Goal: Task Accomplishment & Management: Complete application form

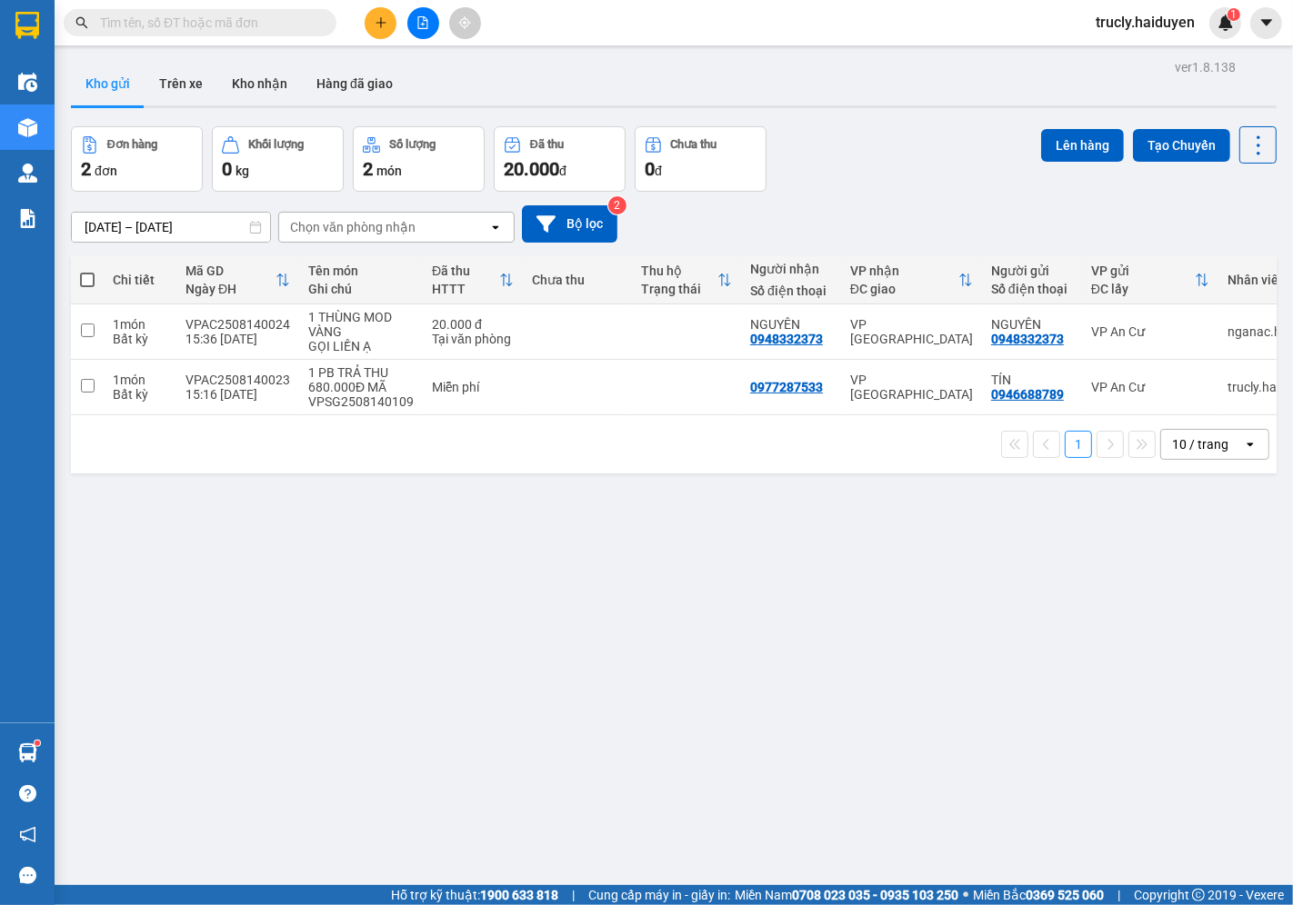
click at [1114, 15] on span "trucly.haiduyen" at bounding box center [1145, 22] width 128 height 23
click at [1123, 57] on span "Đăng xuất" at bounding box center [1153, 56] width 89 height 20
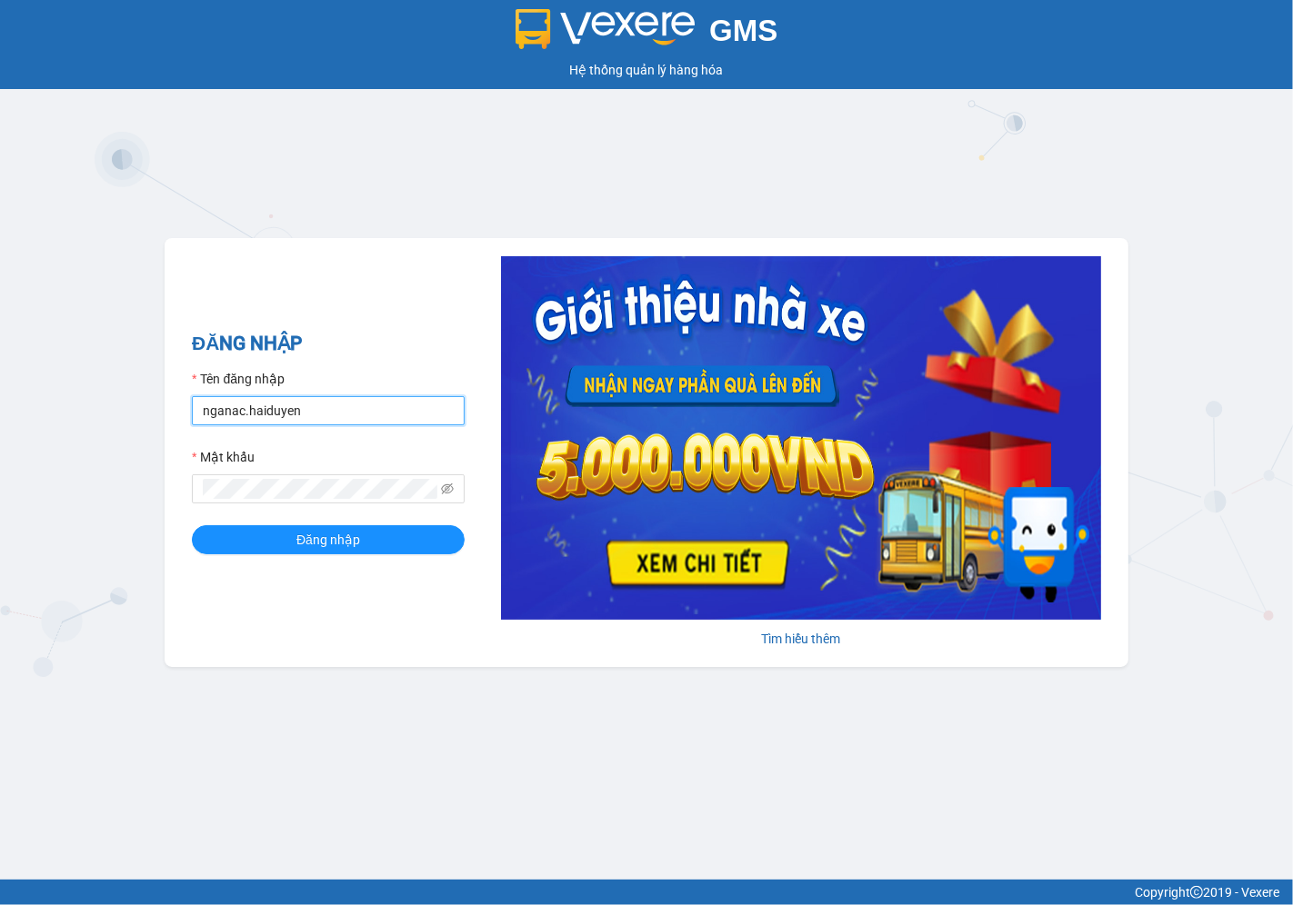
click at [324, 422] on input "nganac.haiduyen" at bounding box center [328, 410] width 273 height 29
type input "anac.haiduyen"
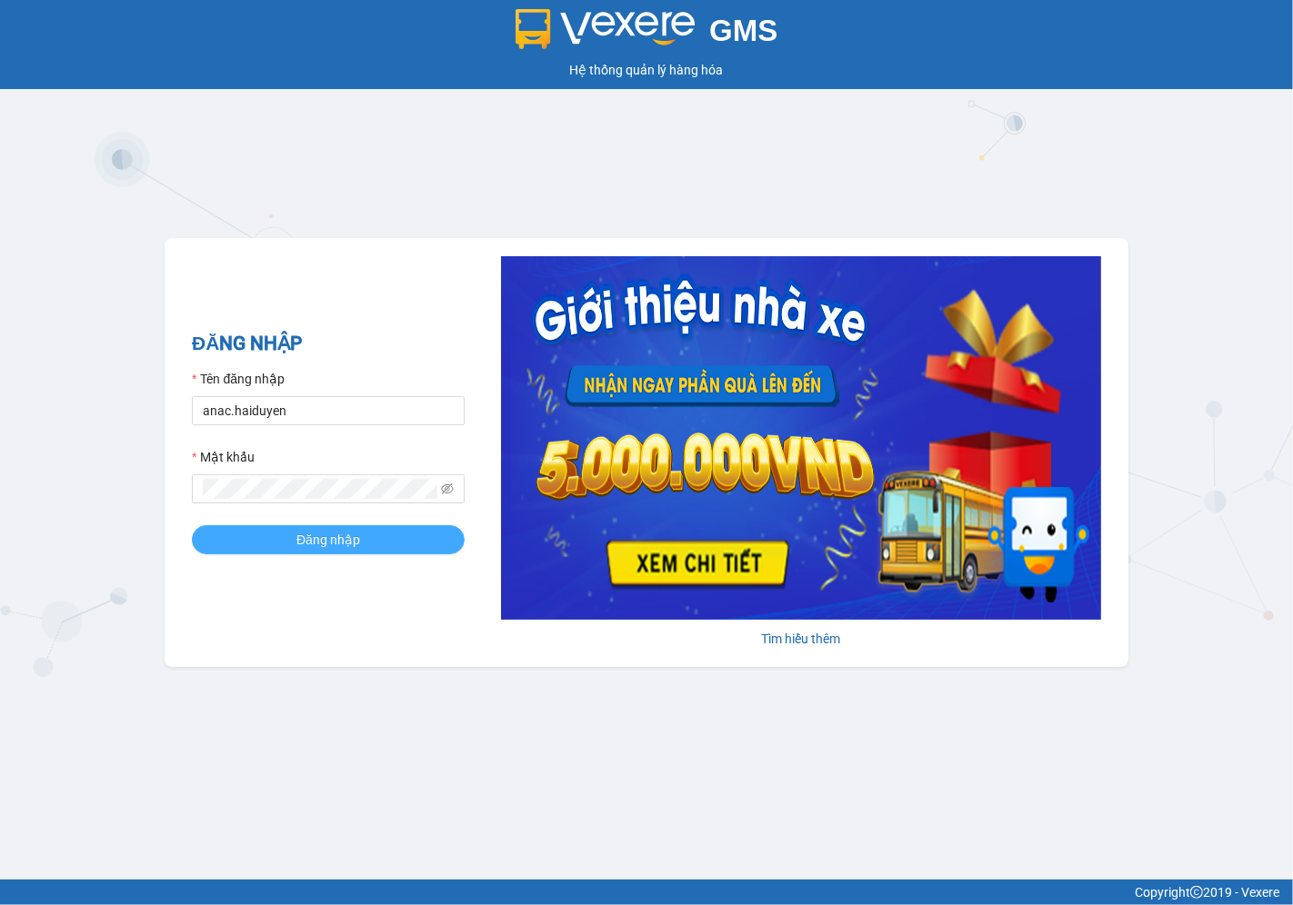
click at [316, 538] on span "Đăng nhập" at bounding box center [328, 540] width 64 height 20
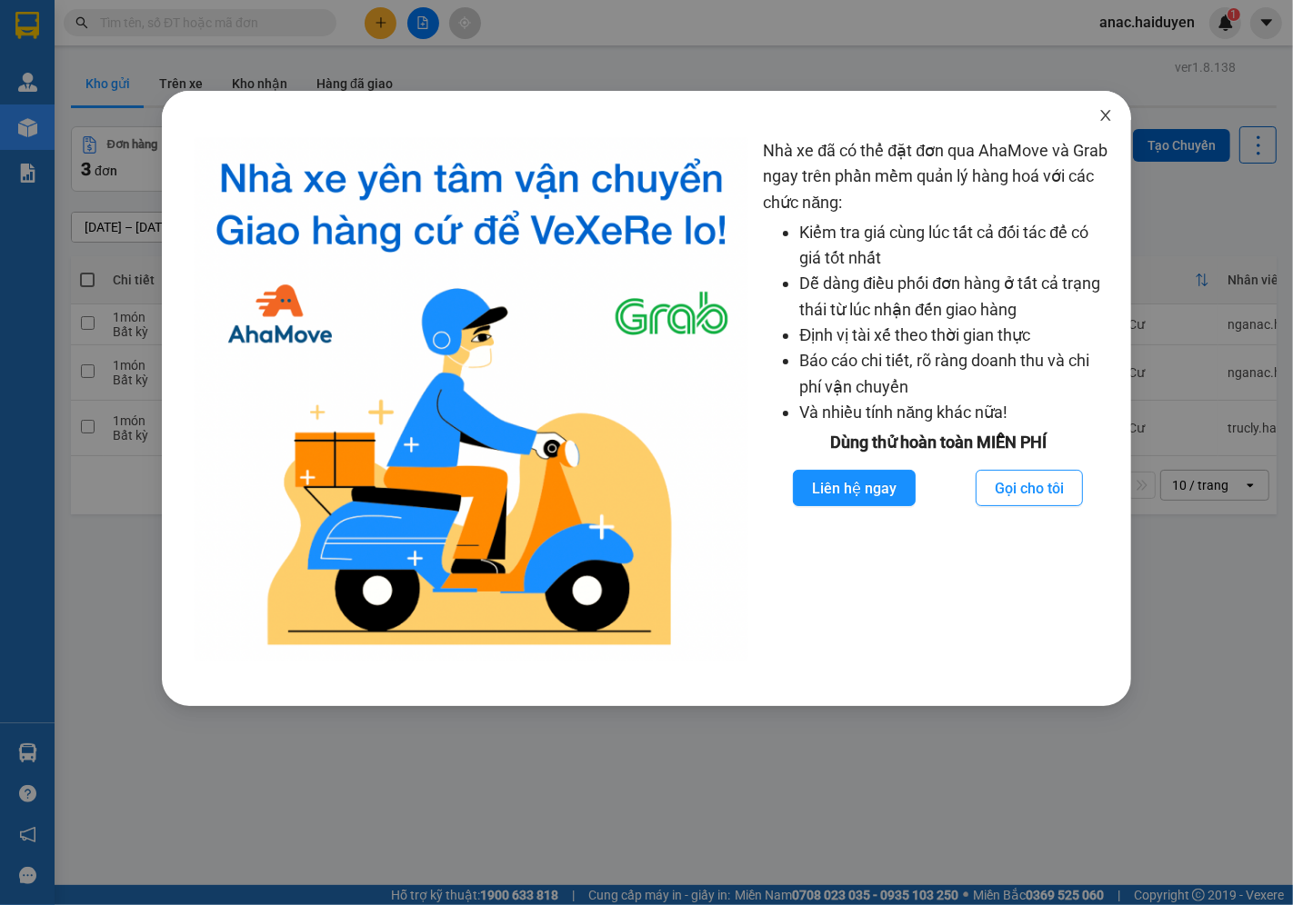
click at [1096, 115] on span "Close" at bounding box center [1105, 116] width 51 height 51
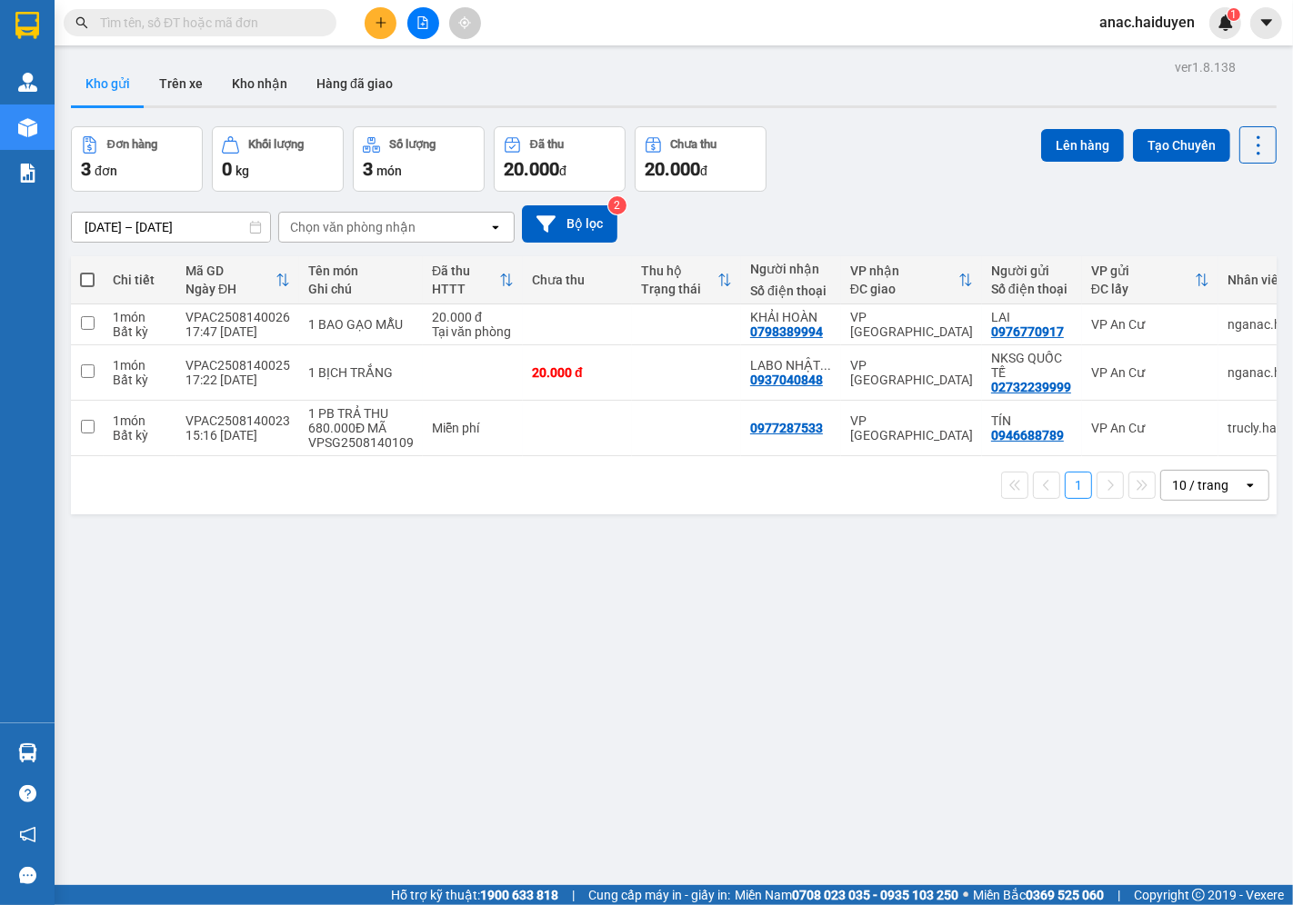
click at [367, 21] on button at bounding box center [381, 23] width 32 height 32
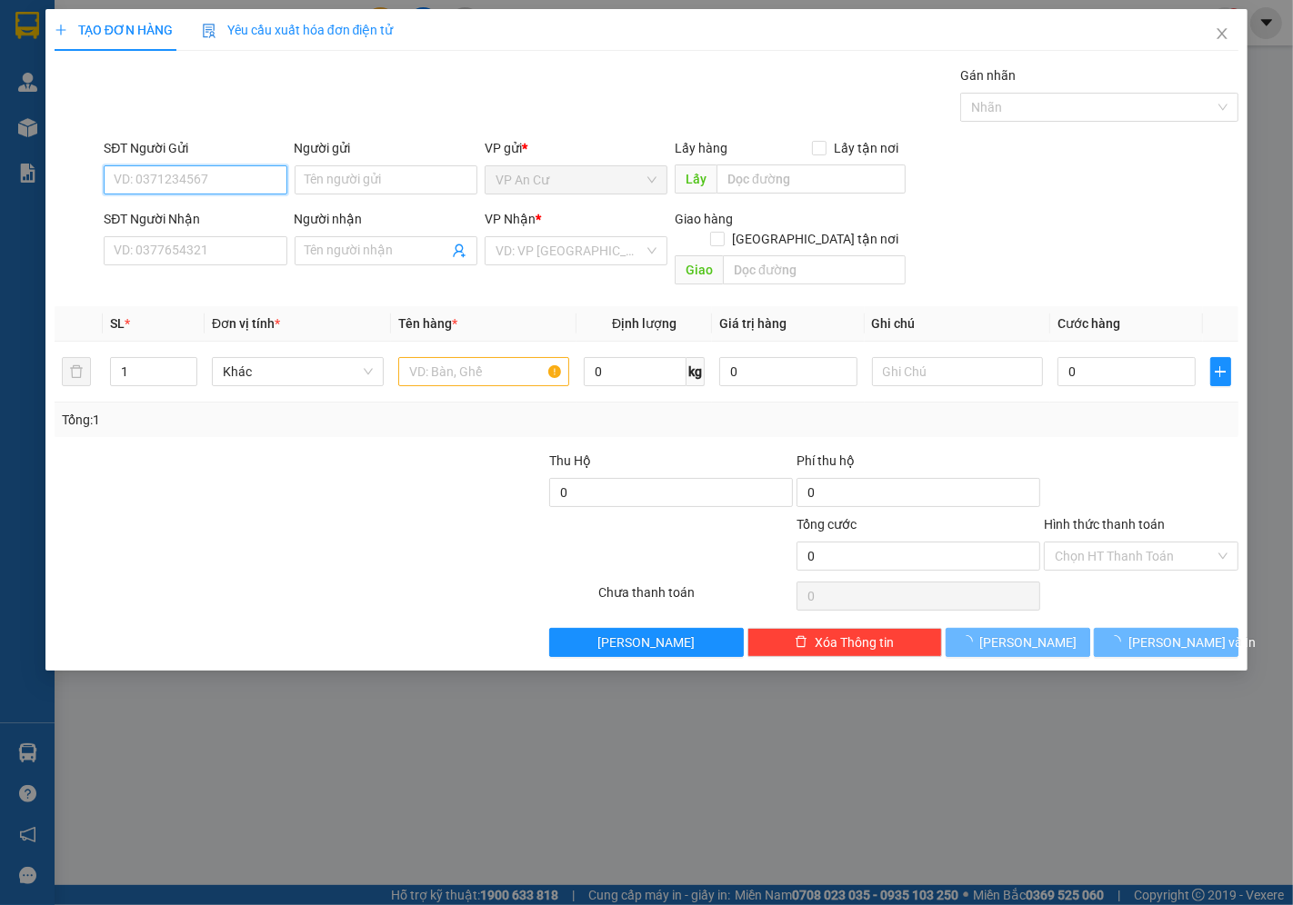
click at [161, 170] on input "SĐT Người Gửi" at bounding box center [195, 179] width 183 height 29
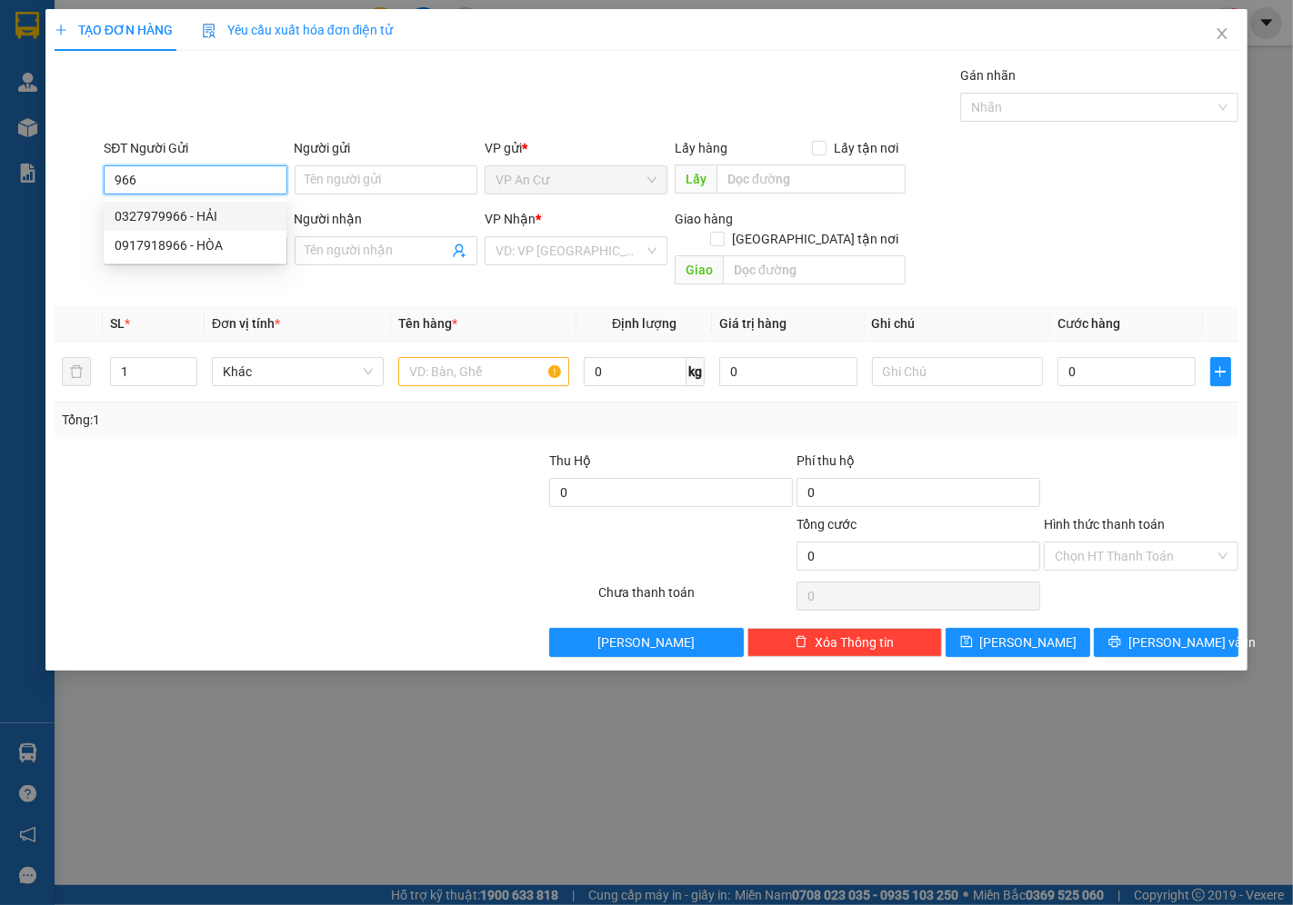
click at [186, 220] on div "0327979966 - HẢI" at bounding box center [195, 216] width 161 height 20
type input "0327979966"
type input "HẢI"
type input "0909866113"
type input "TÂN"
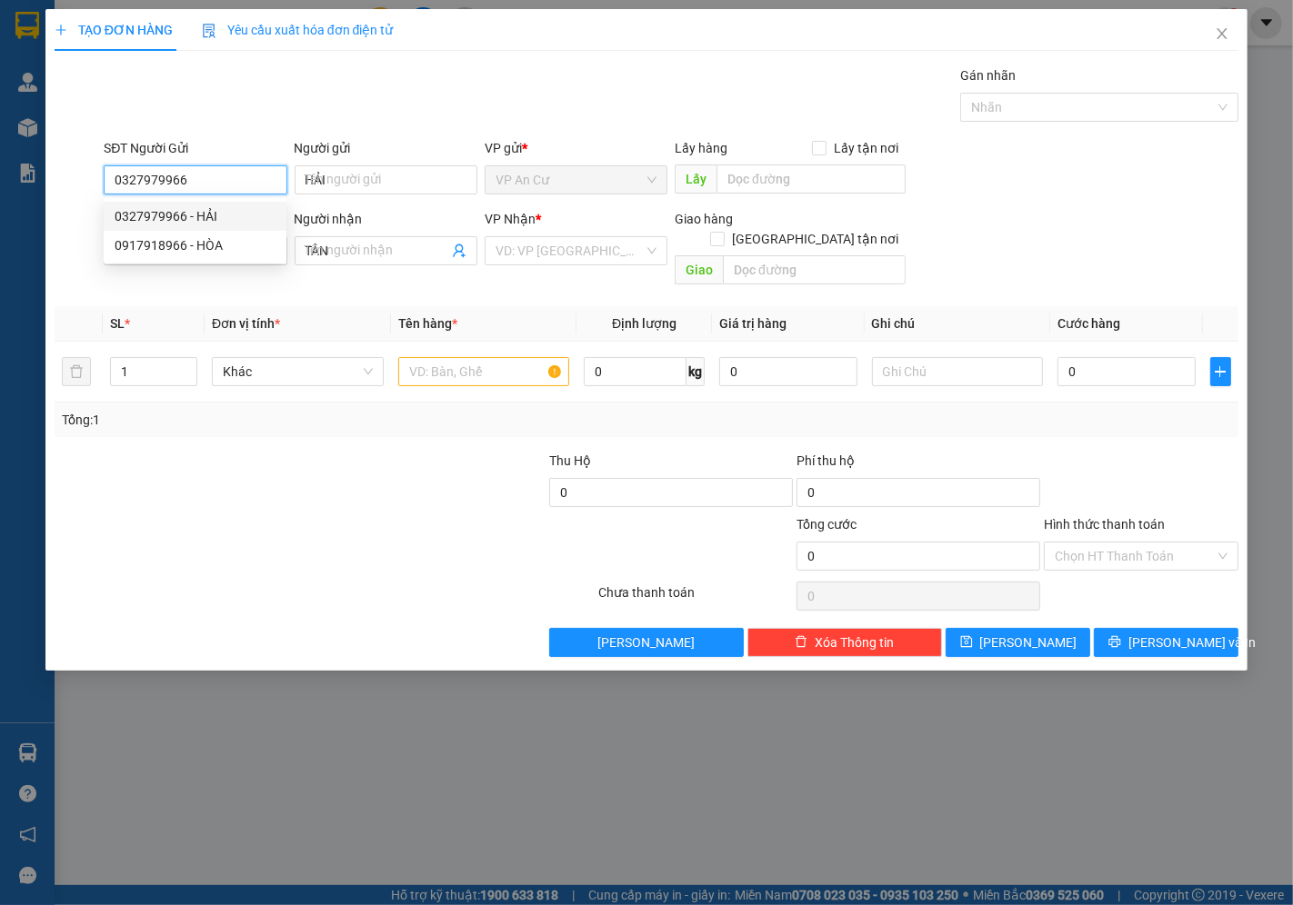
type input "20.000"
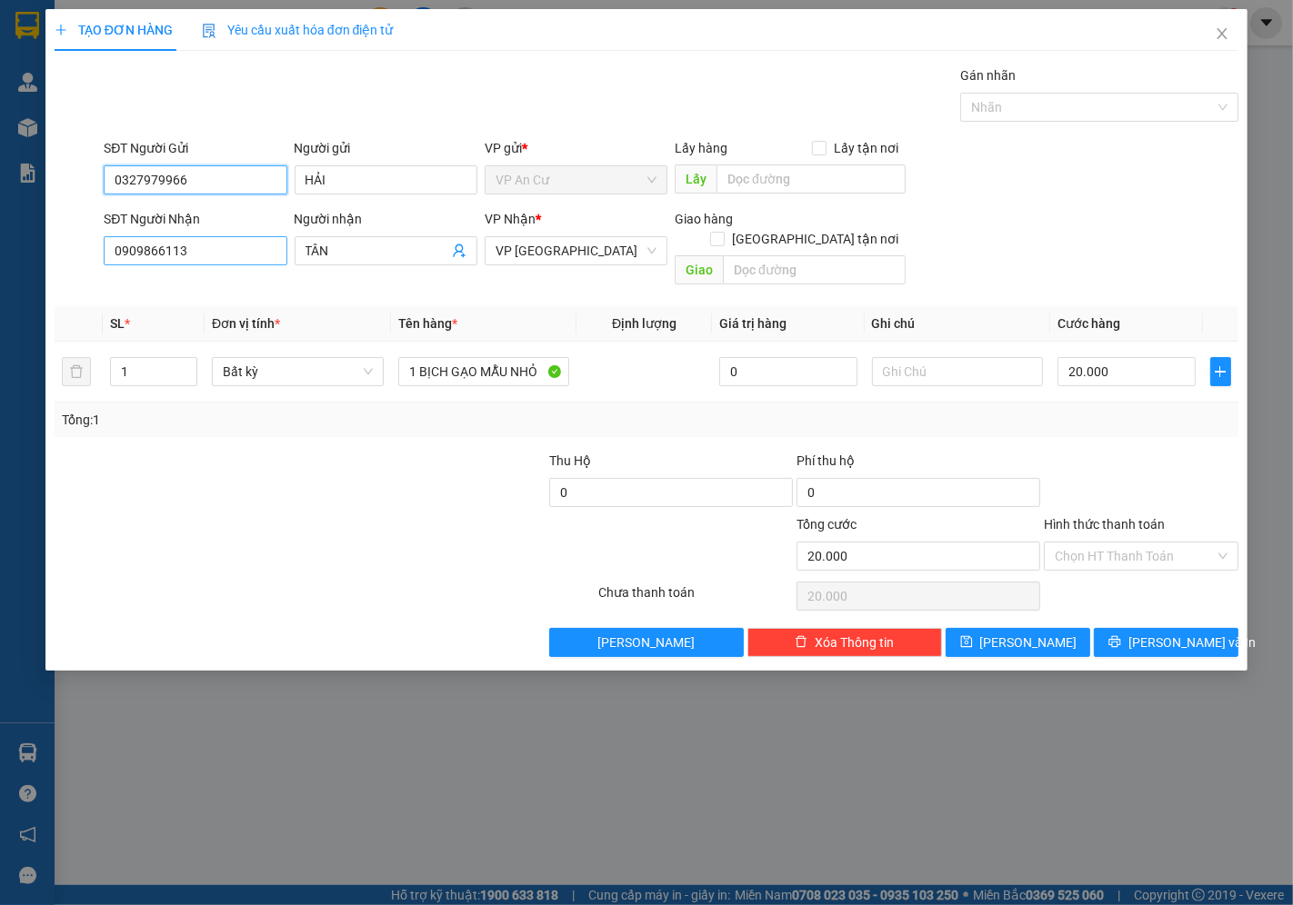
type input "0327979966"
drag, startPoint x: 160, startPoint y: 258, endPoint x: 52, endPoint y: 276, distance: 109.7
click at [52, 276] on div "TẠO ĐƠN HÀNG Yêu cầu xuất hóa đơn điện tử Transit Pickup Surcharge Ids Transit …" at bounding box center [646, 340] width 1202 height 662
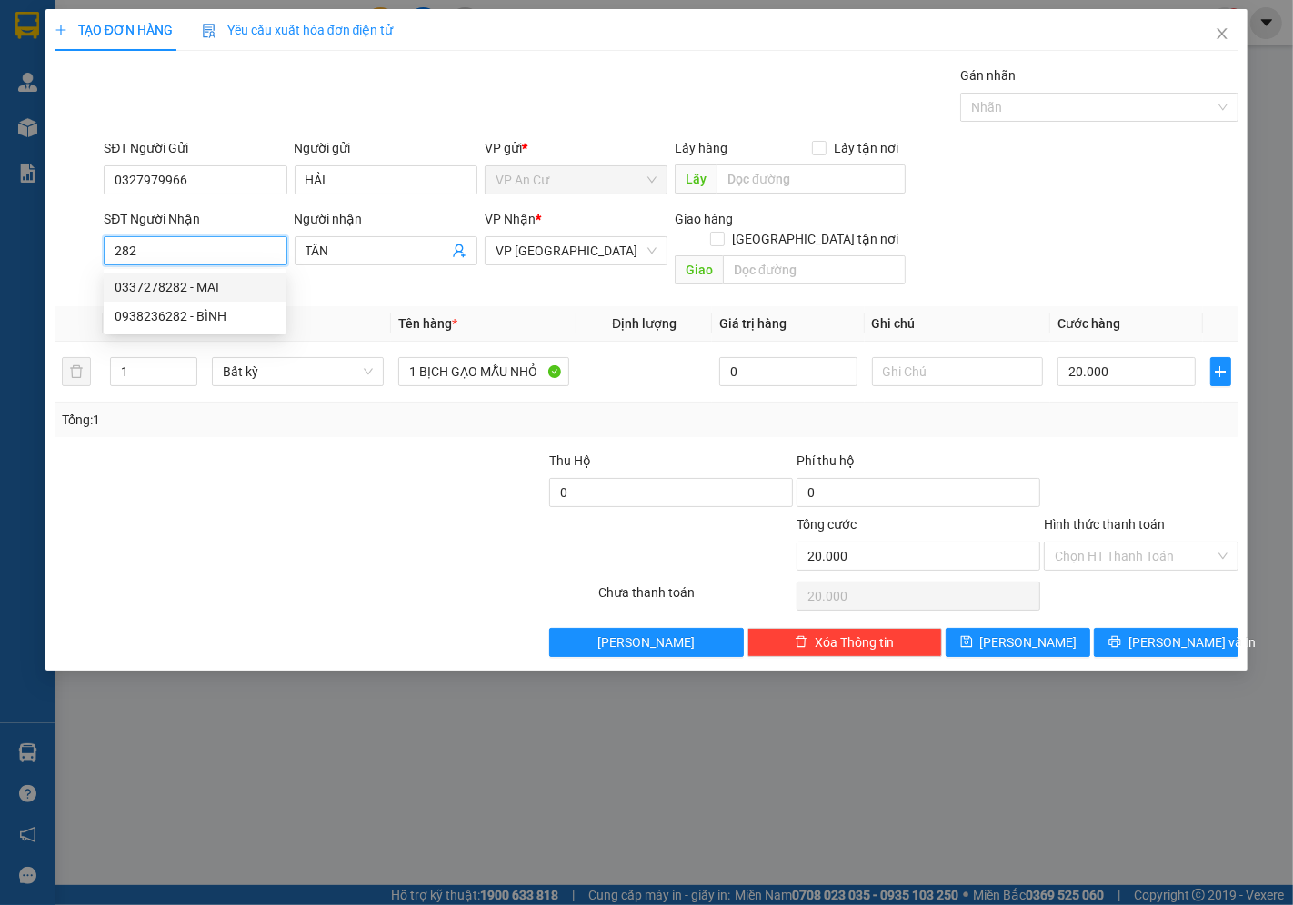
click at [143, 280] on div "0337278282 - MAI" at bounding box center [195, 287] width 161 height 20
type input "0337278282"
type input "MAI"
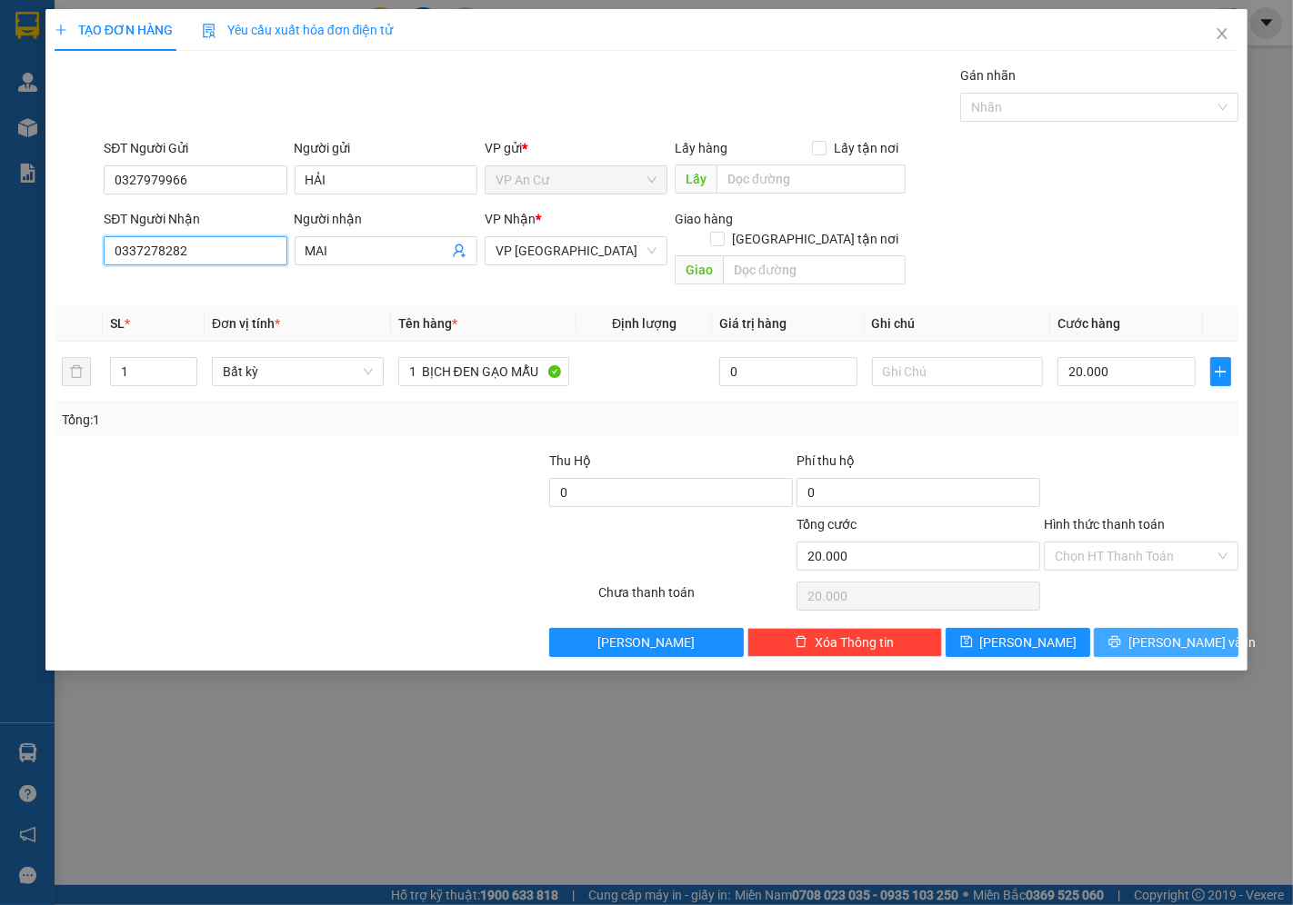
type input "0337278282"
click at [1165, 633] on span "[PERSON_NAME] và In" at bounding box center [1191, 643] width 127 height 20
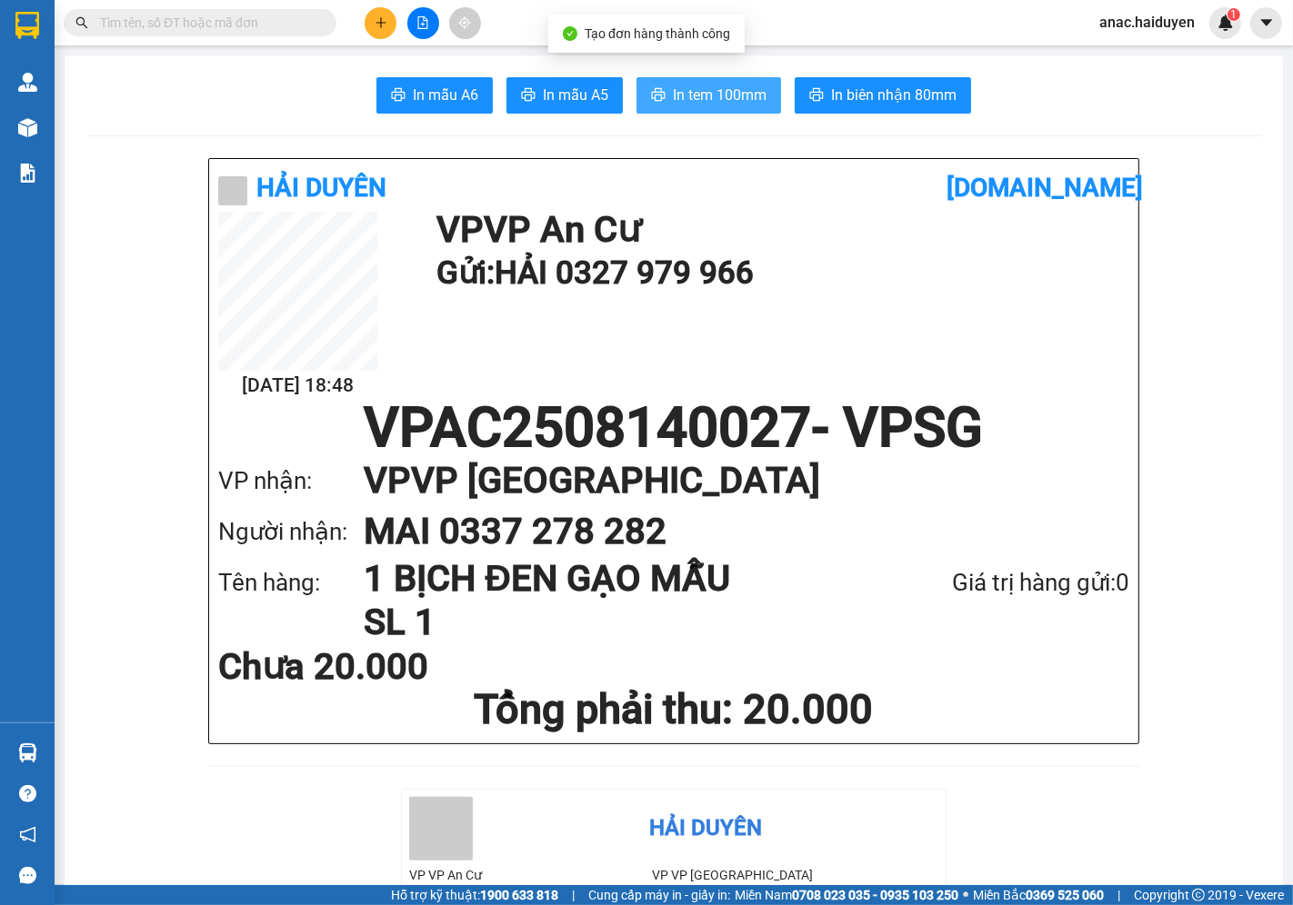
click at [705, 85] on span "In tem 100mm" at bounding box center [720, 95] width 94 height 23
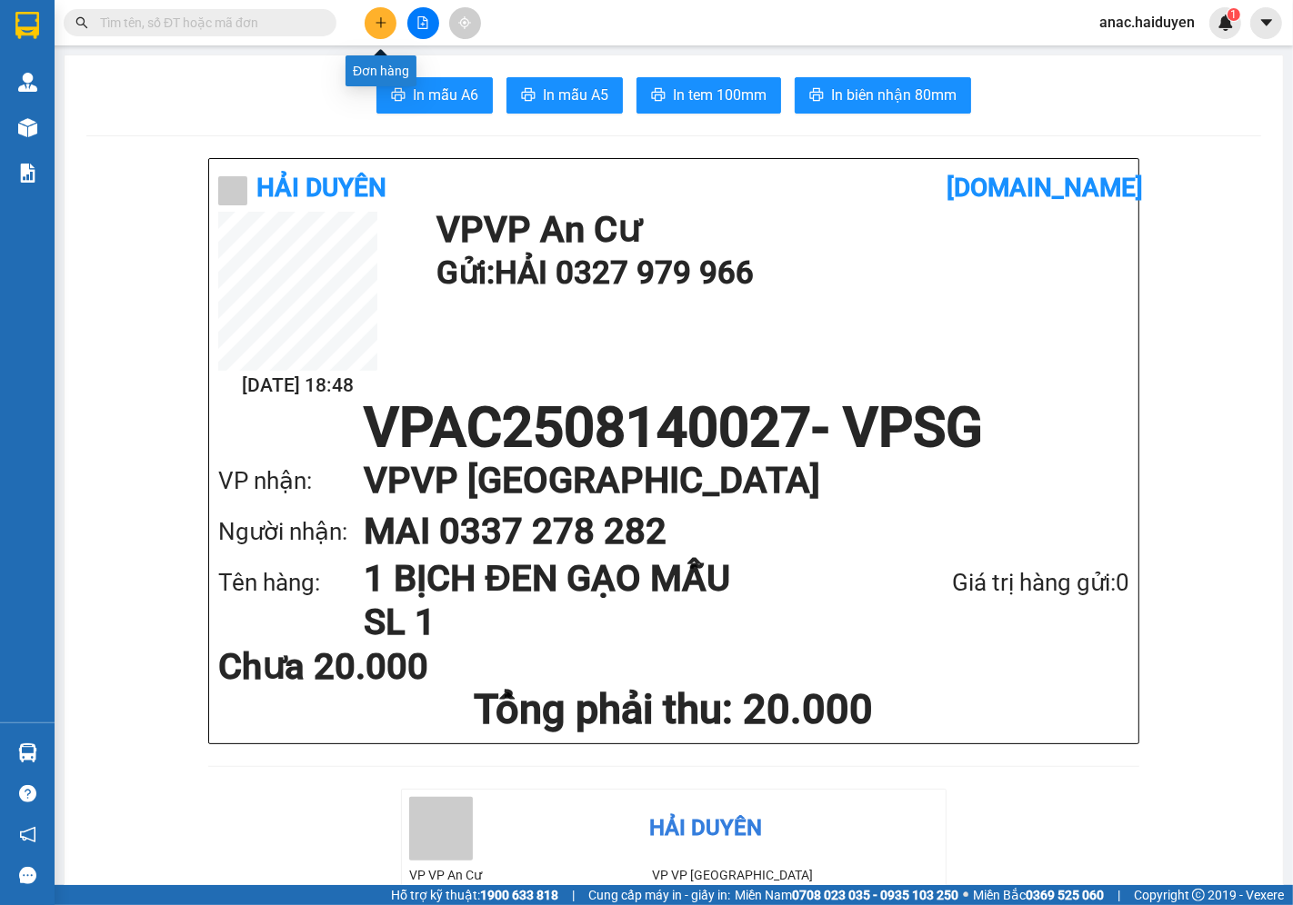
click at [384, 19] on icon "plus" at bounding box center [381, 22] width 13 height 13
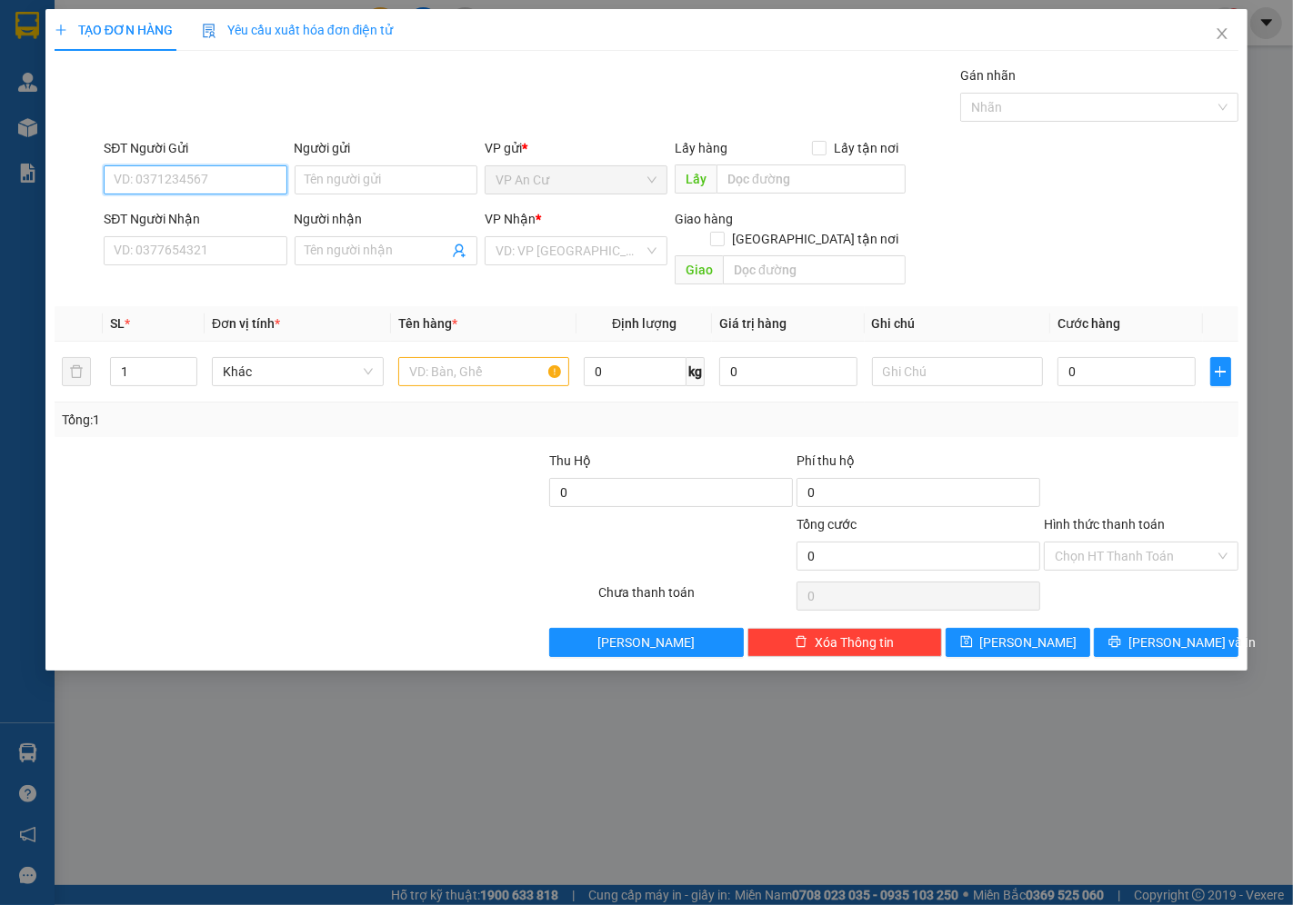
click at [219, 184] on input "SĐT Người Gửi" at bounding box center [195, 179] width 183 height 29
click at [215, 210] on div "0907297930 - PHÁT" at bounding box center [195, 216] width 161 height 20
type input "0907297930"
type input "PHÁT"
type input "02866802586"
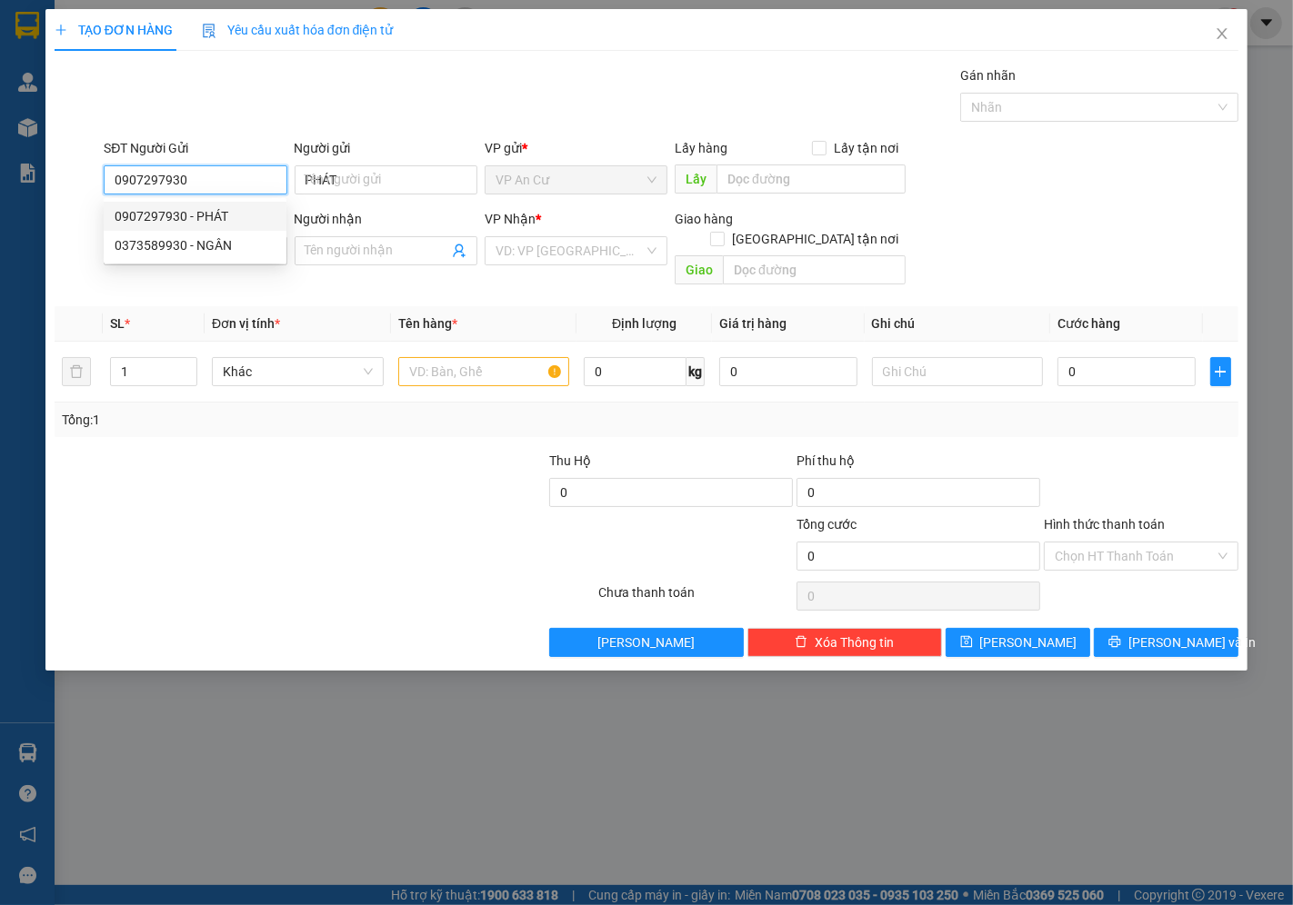
type input "NIỀM TIN"
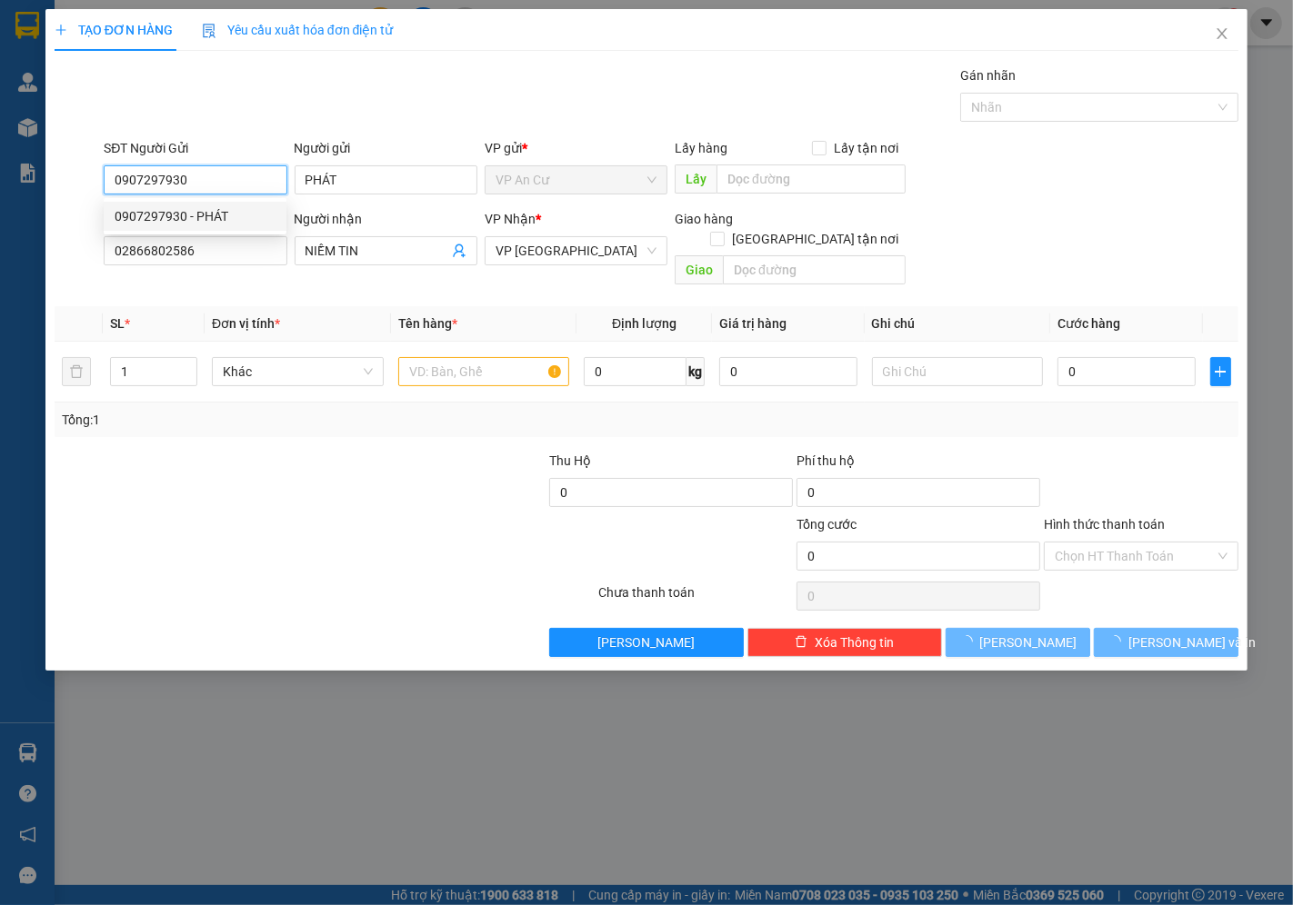
type input "20.000"
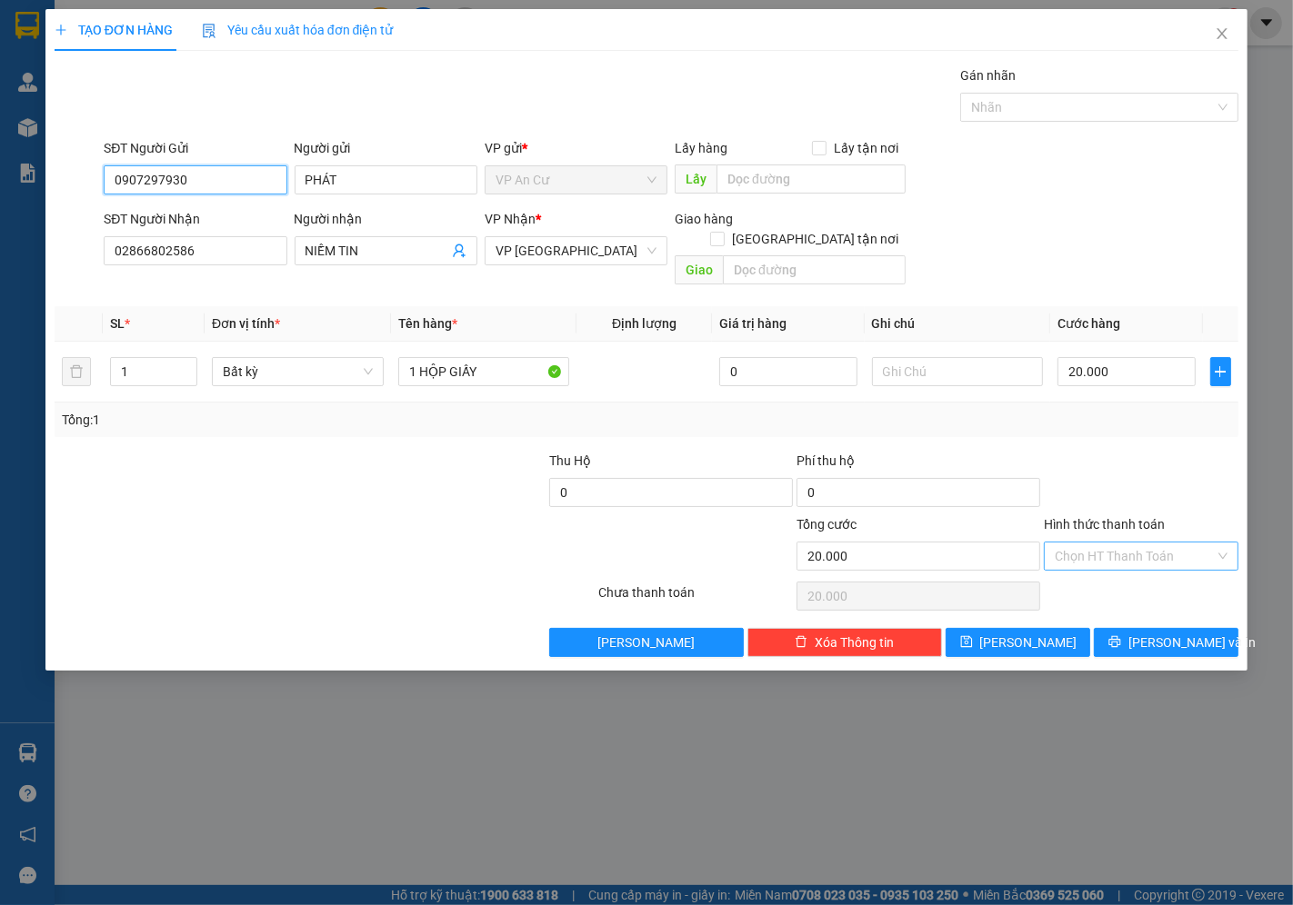
type input "0907297930"
click at [1124, 543] on input "Hình thức thanh toán" at bounding box center [1134, 556] width 160 height 27
click at [1110, 568] on div "Tại văn phòng" at bounding box center [1141, 573] width 173 height 20
type input "0"
click at [1146, 628] on button "[PERSON_NAME] và In" at bounding box center [1166, 642] width 145 height 29
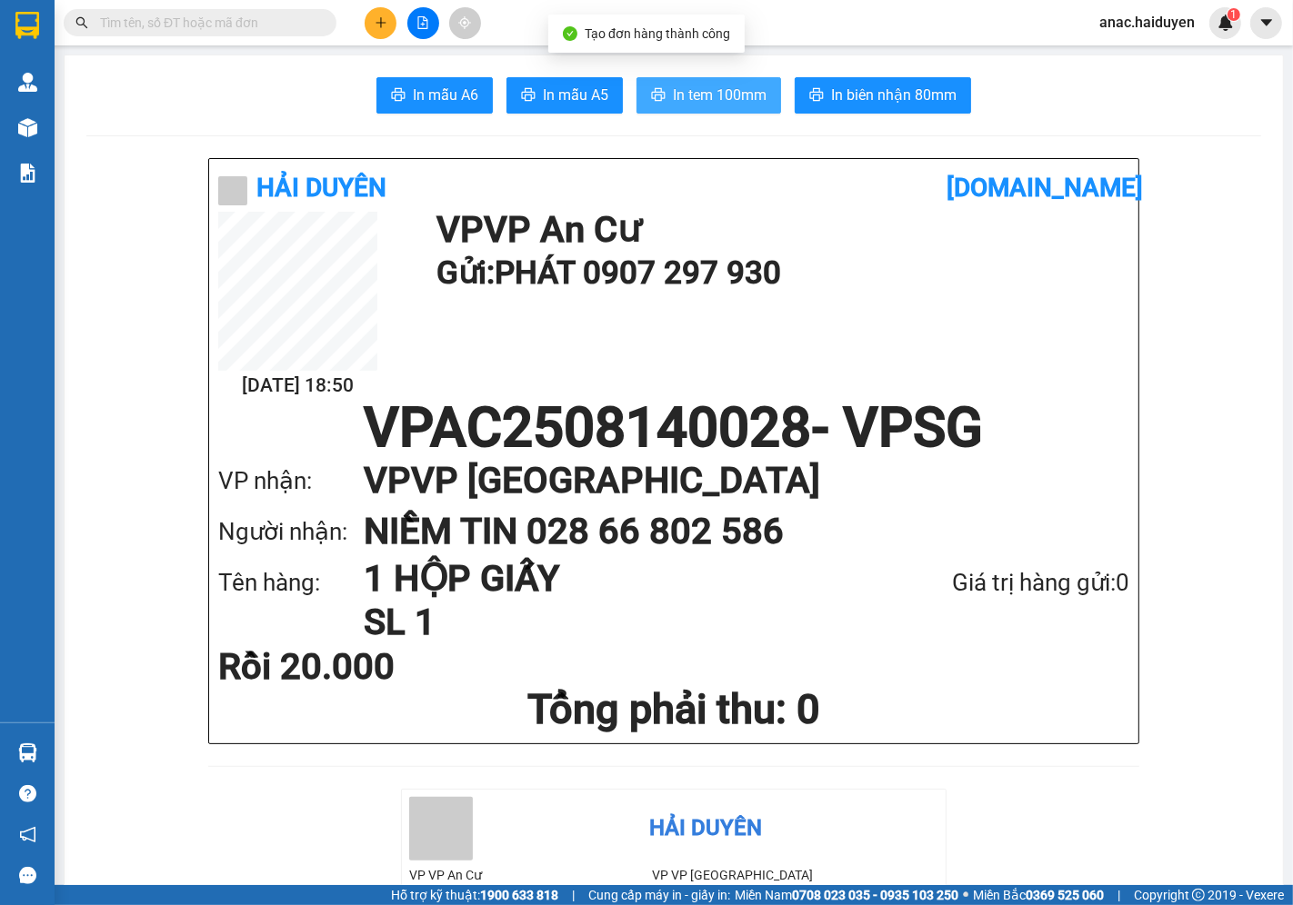
click at [677, 94] on span "In tem 100mm" at bounding box center [720, 95] width 94 height 23
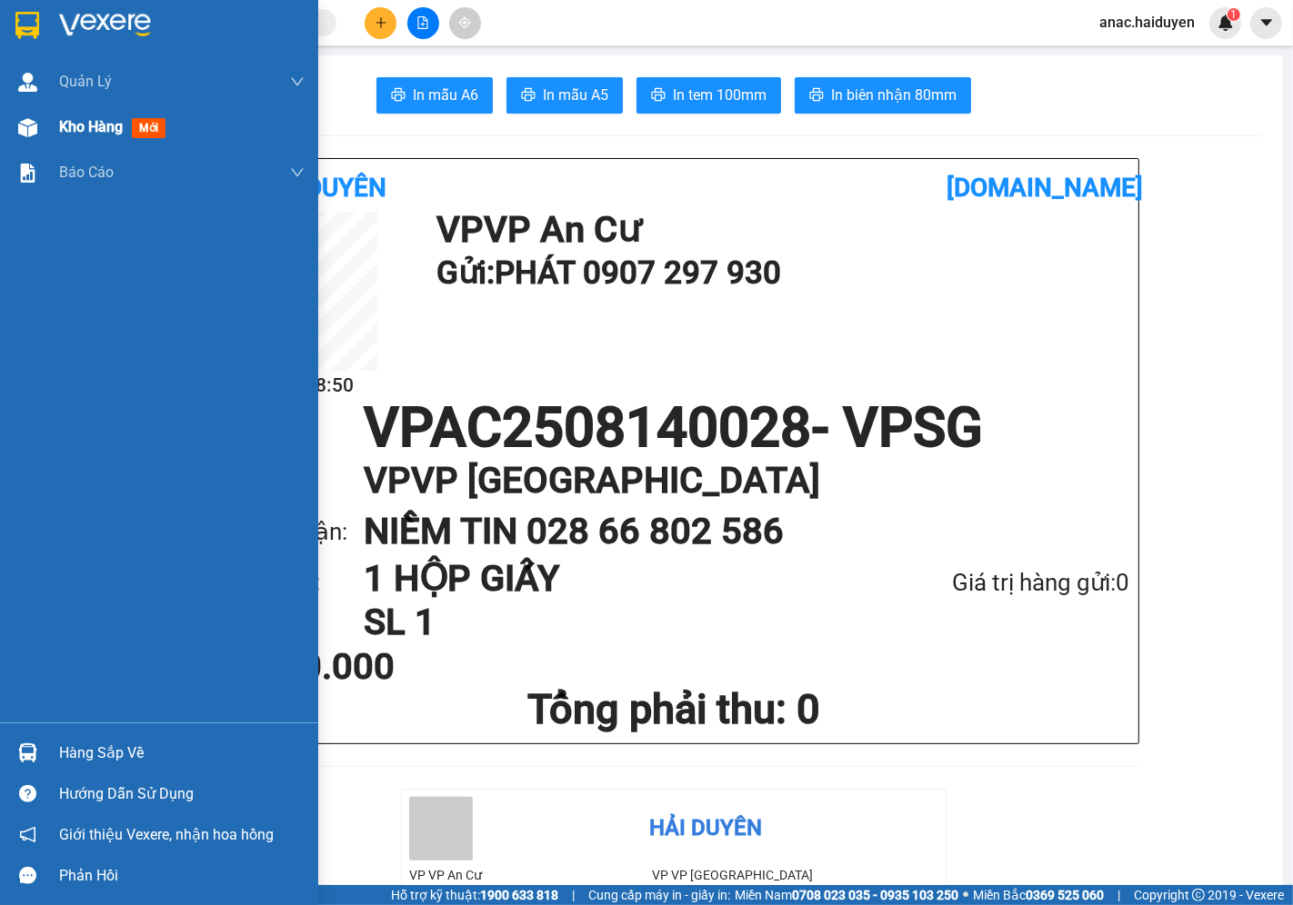
click at [98, 131] on span "Kho hàng" at bounding box center [91, 126] width 64 height 17
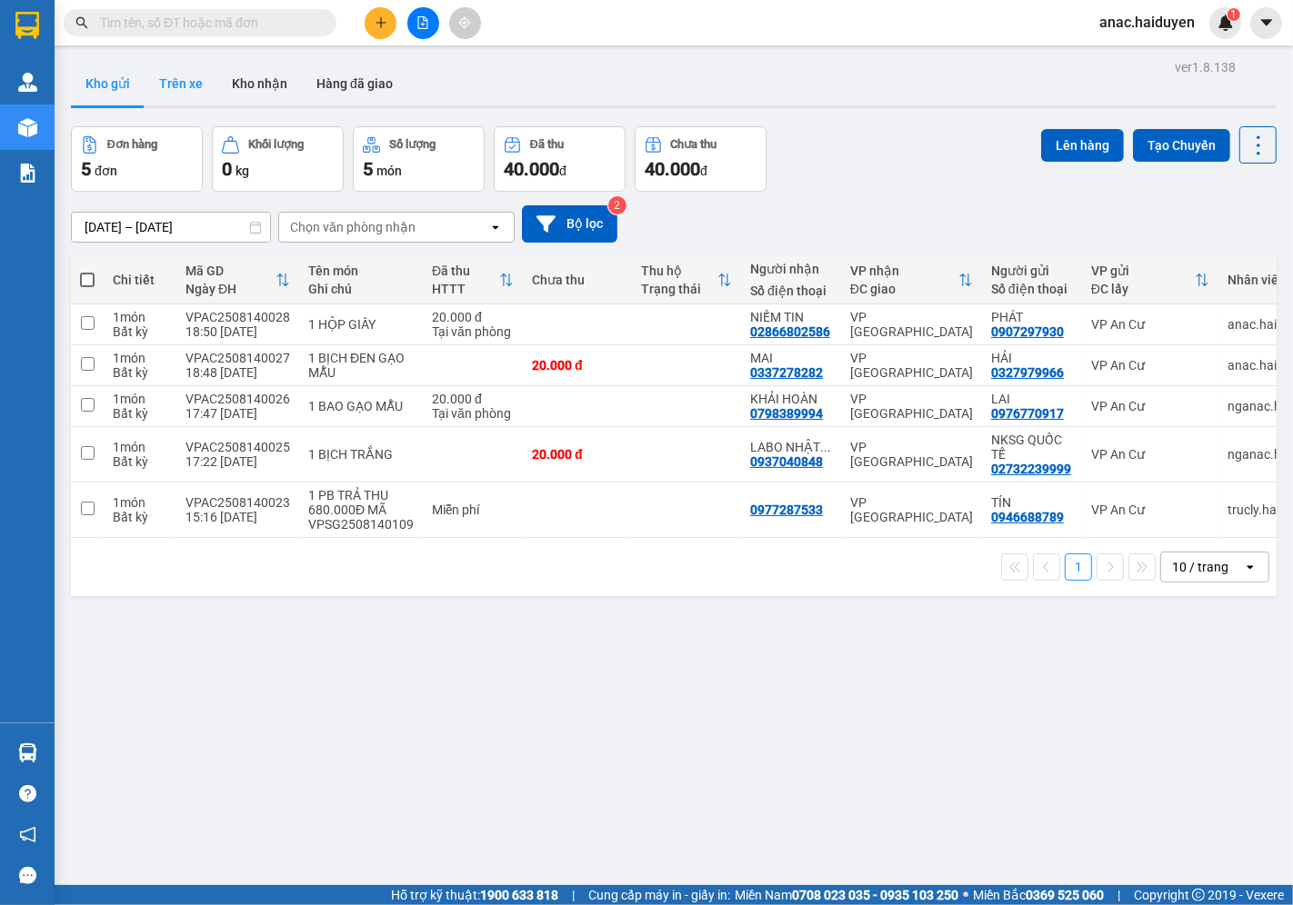
click at [171, 78] on button "Trên xe" at bounding box center [181, 84] width 73 height 44
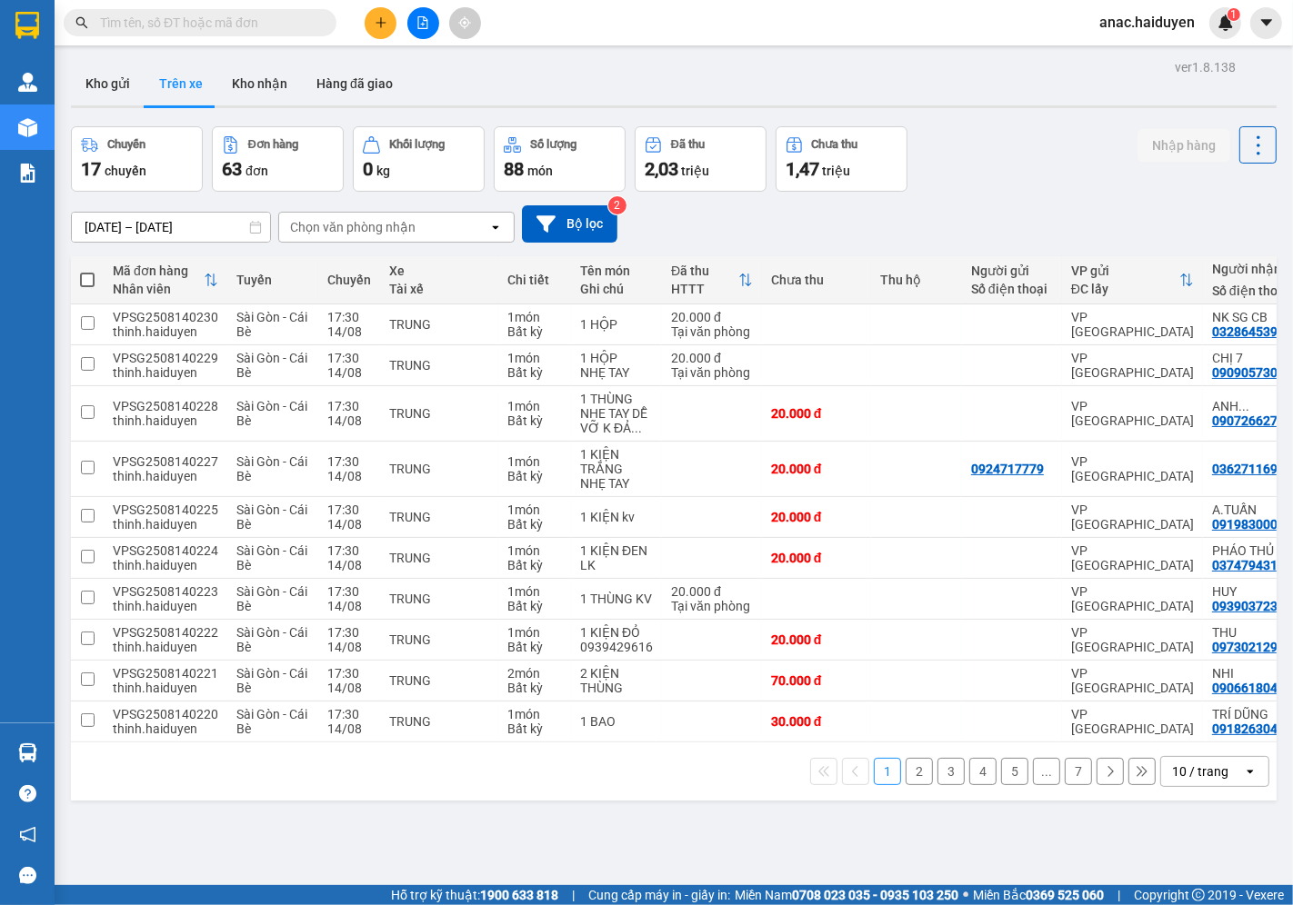
click at [461, 225] on div "Chọn văn phòng nhận" at bounding box center [383, 227] width 209 height 29
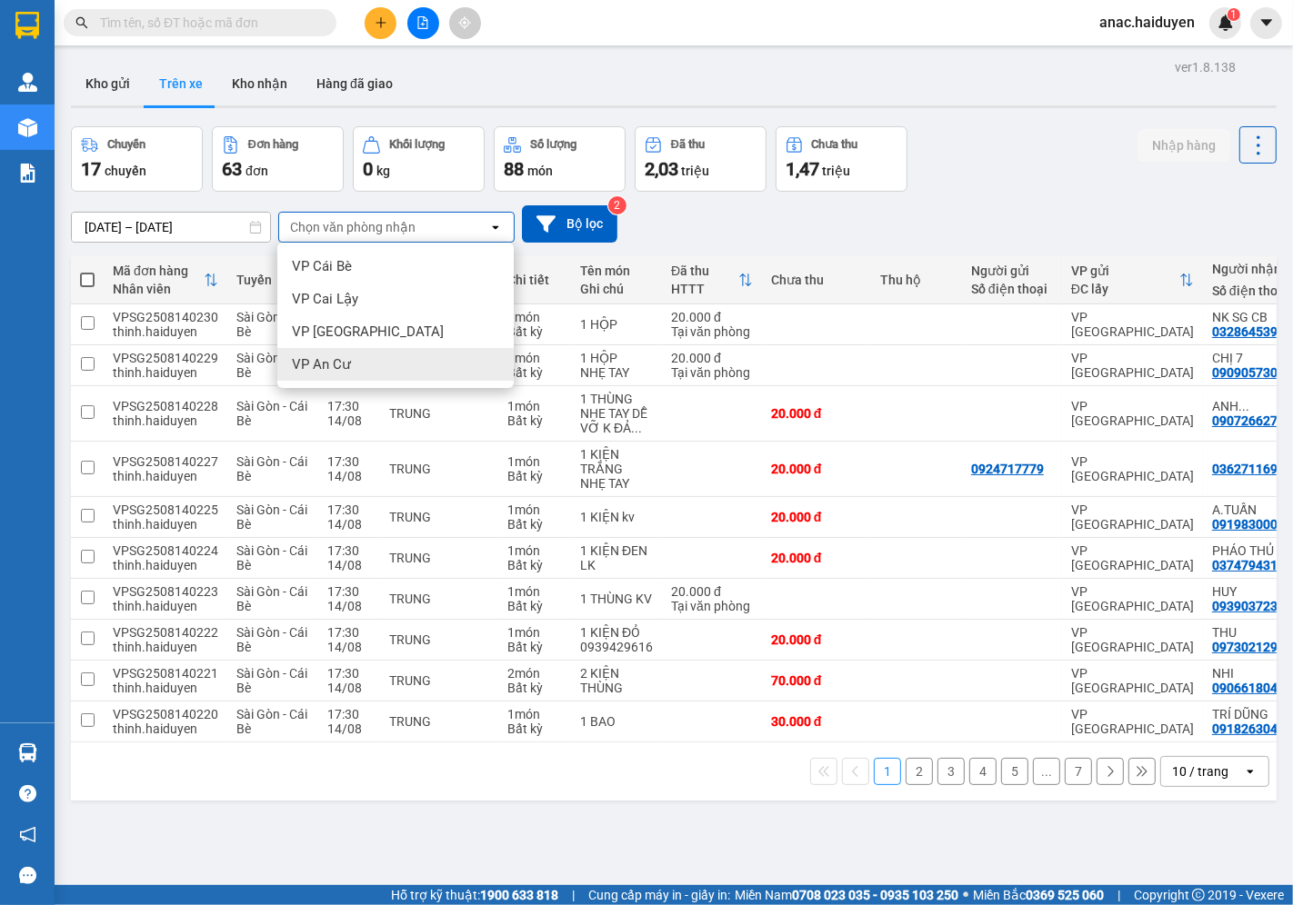
click at [328, 360] on span "VP An Cư" at bounding box center [321, 364] width 59 height 18
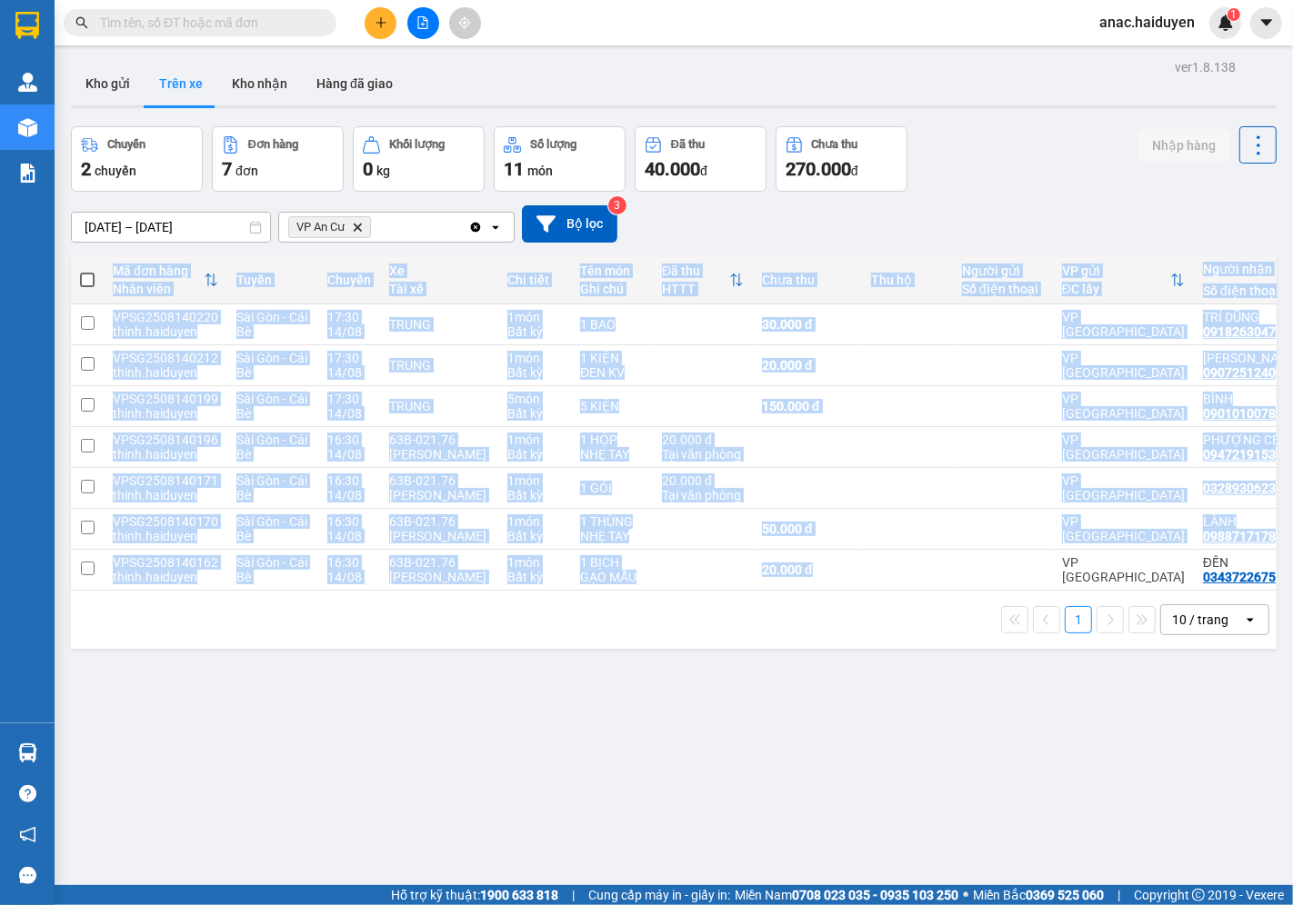
drag, startPoint x: 927, startPoint y: 591, endPoint x: 1009, endPoint y: 596, distance: 82.0
click at [1009, 591] on div "Mã đơn hàng Nhân viên Tuyến Chuyến Xe Tài xế Chi tiết Tên món Ghi chú Đã thu HT…" at bounding box center [673, 423] width 1205 height 335
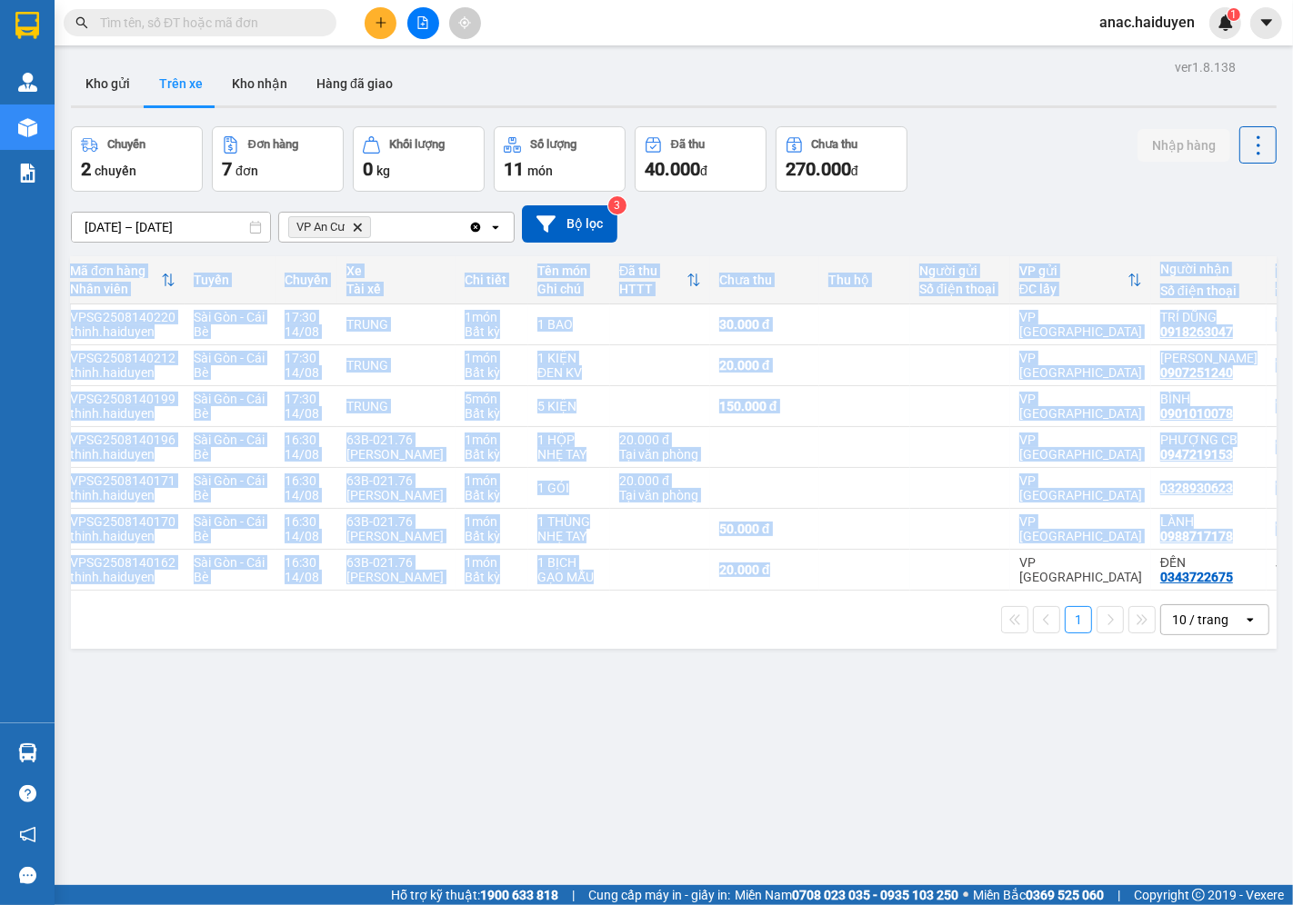
scroll to position [0, 4]
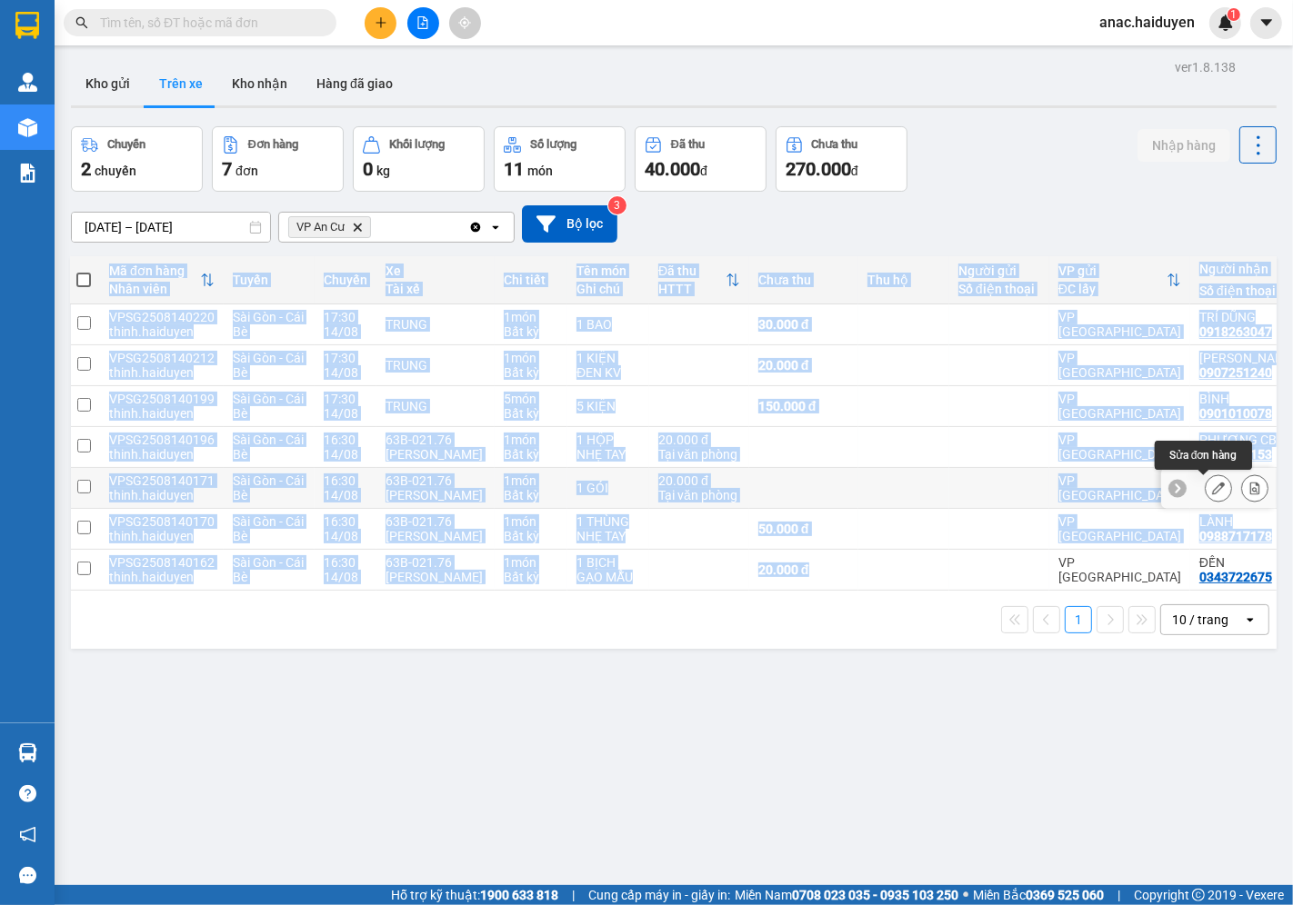
click at [1212, 484] on icon at bounding box center [1218, 488] width 13 height 13
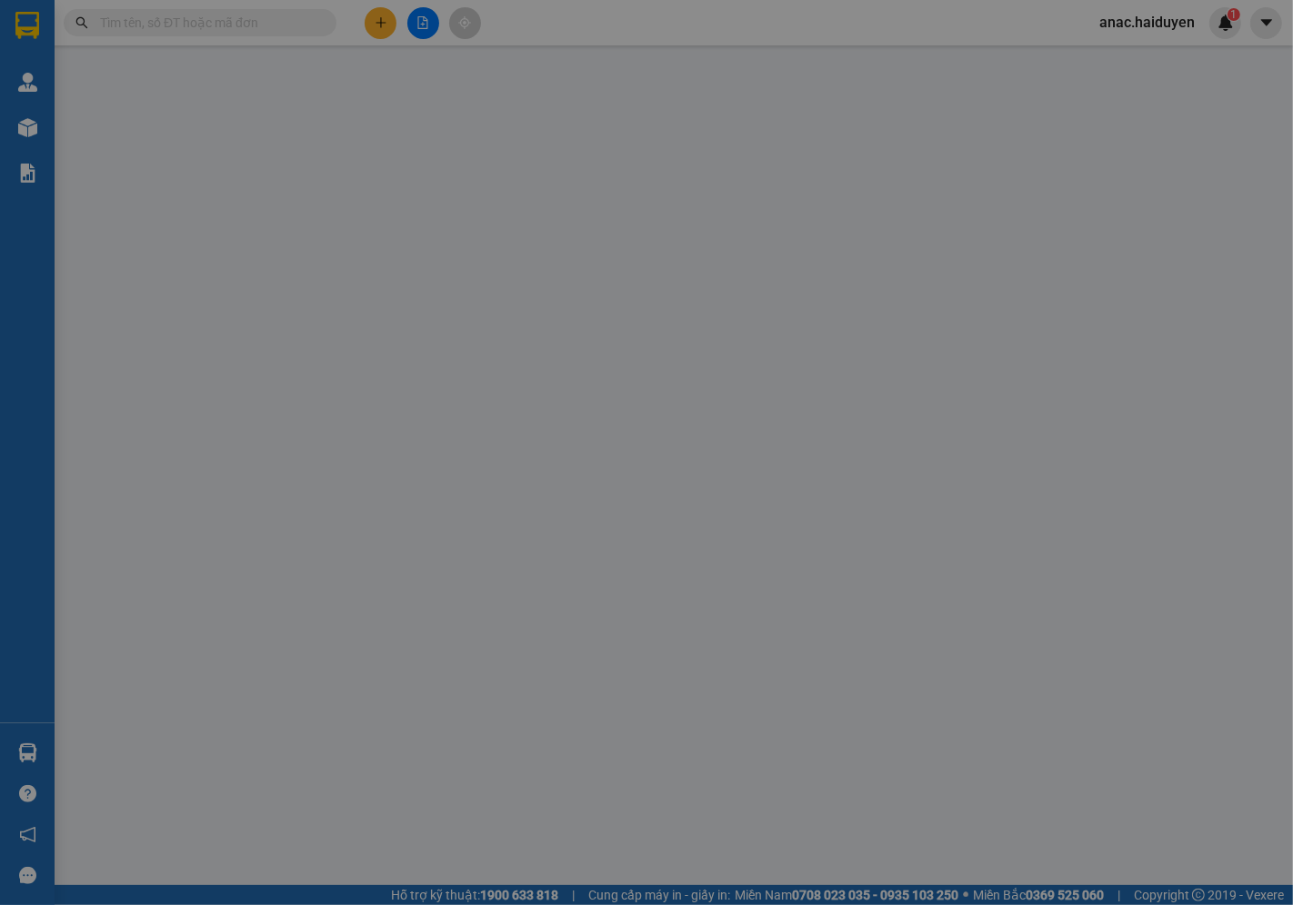
type input "0328930623"
type input "20.000"
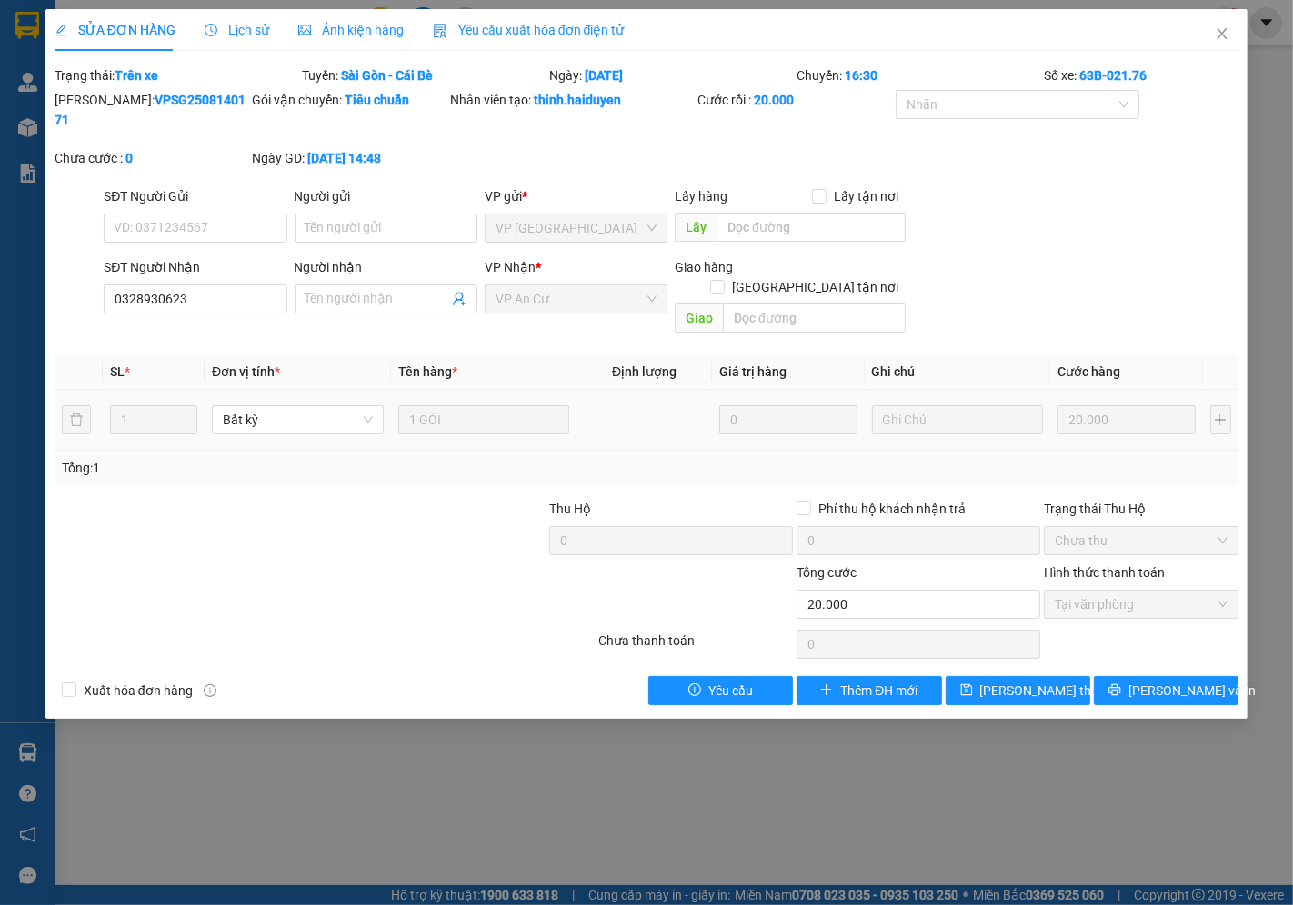
click at [247, 29] on span "Lịch sử" at bounding box center [237, 30] width 65 height 15
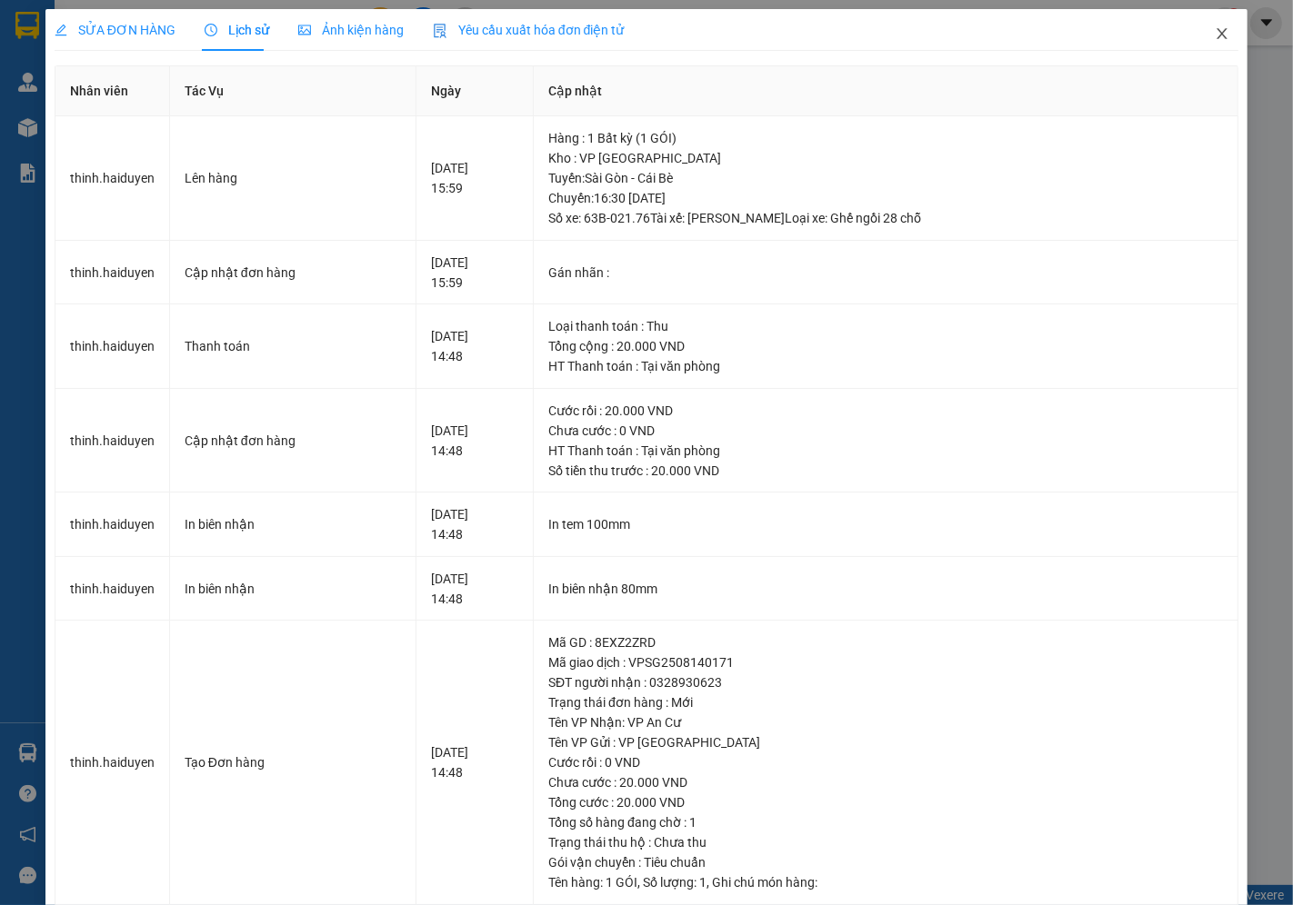
click at [1217, 30] on icon "close" at bounding box center [1222, 33] width 10 height 11
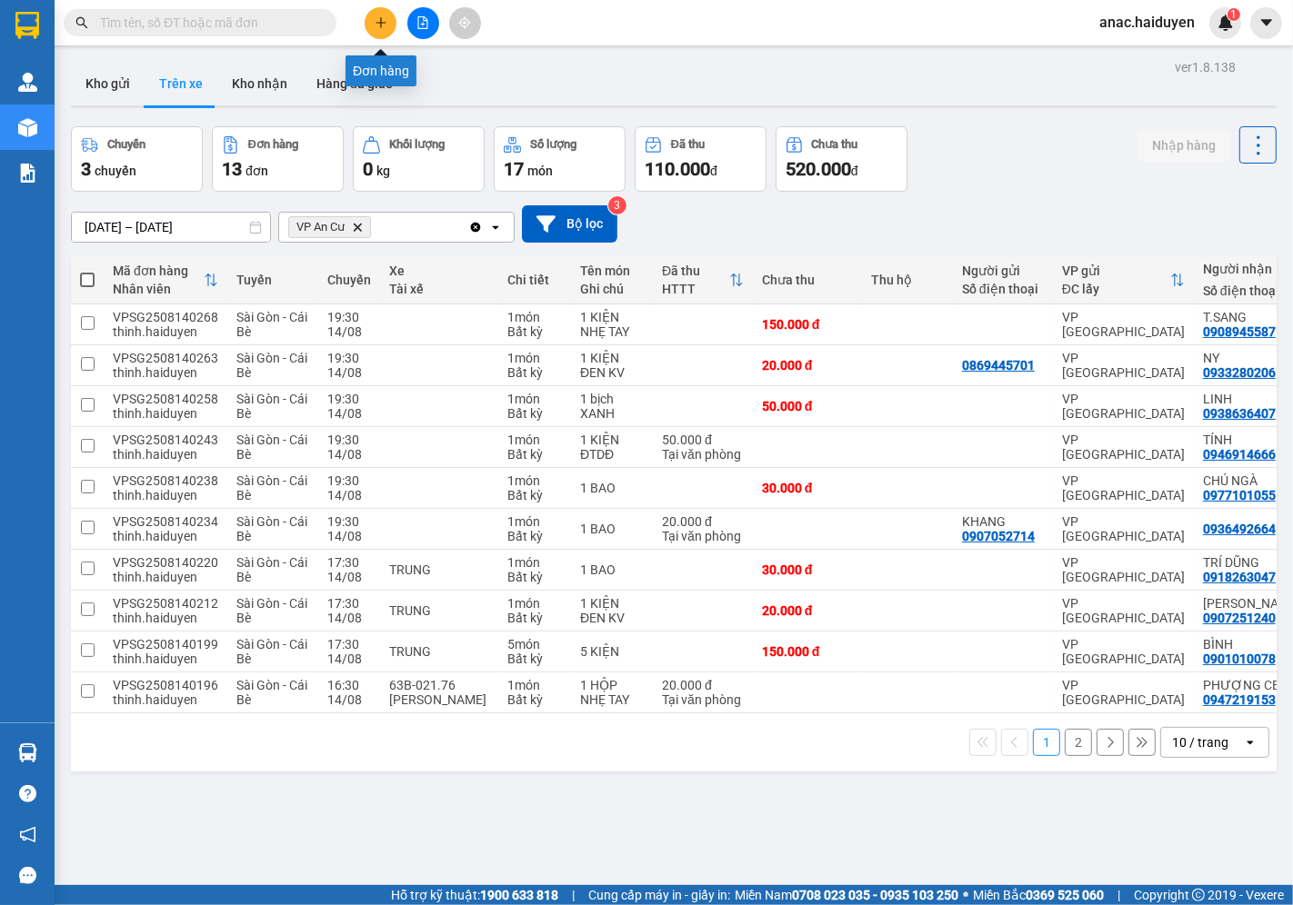
click at [378, 20] on icon "plus" at bounding box center [381, 22] width 13 height 13
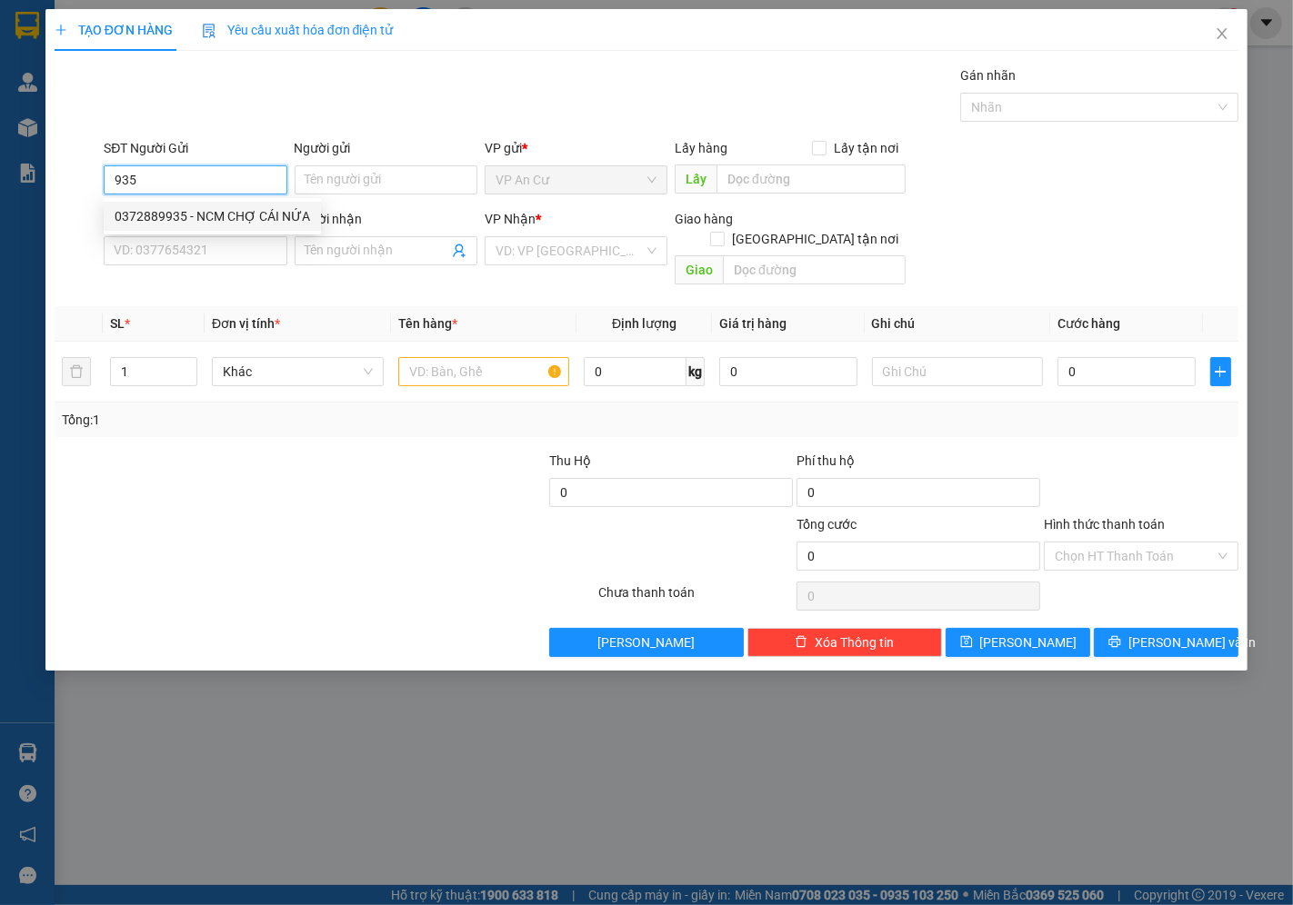
click at [215, 218] on div "0372889935 - NCM CHỢ CÁI NỨA" at bounding box center [212, 216] width 195 height 20
type input "0372889935"
type input "NCM CHỢ CÁI NỨA"
type input "0937040848"
type input "LABO [GEOGRAPHIC_DATA]"
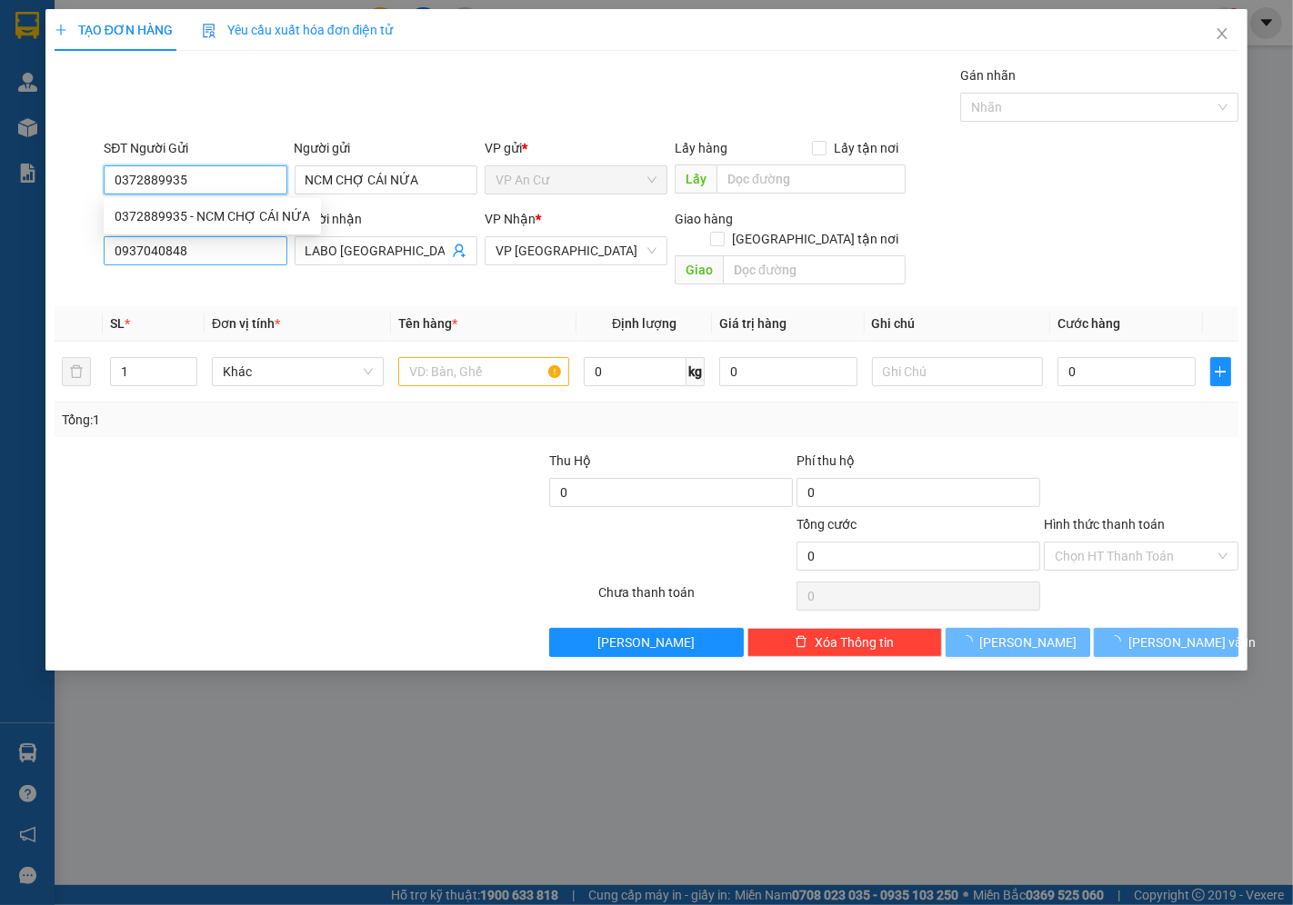
type input "20.000"
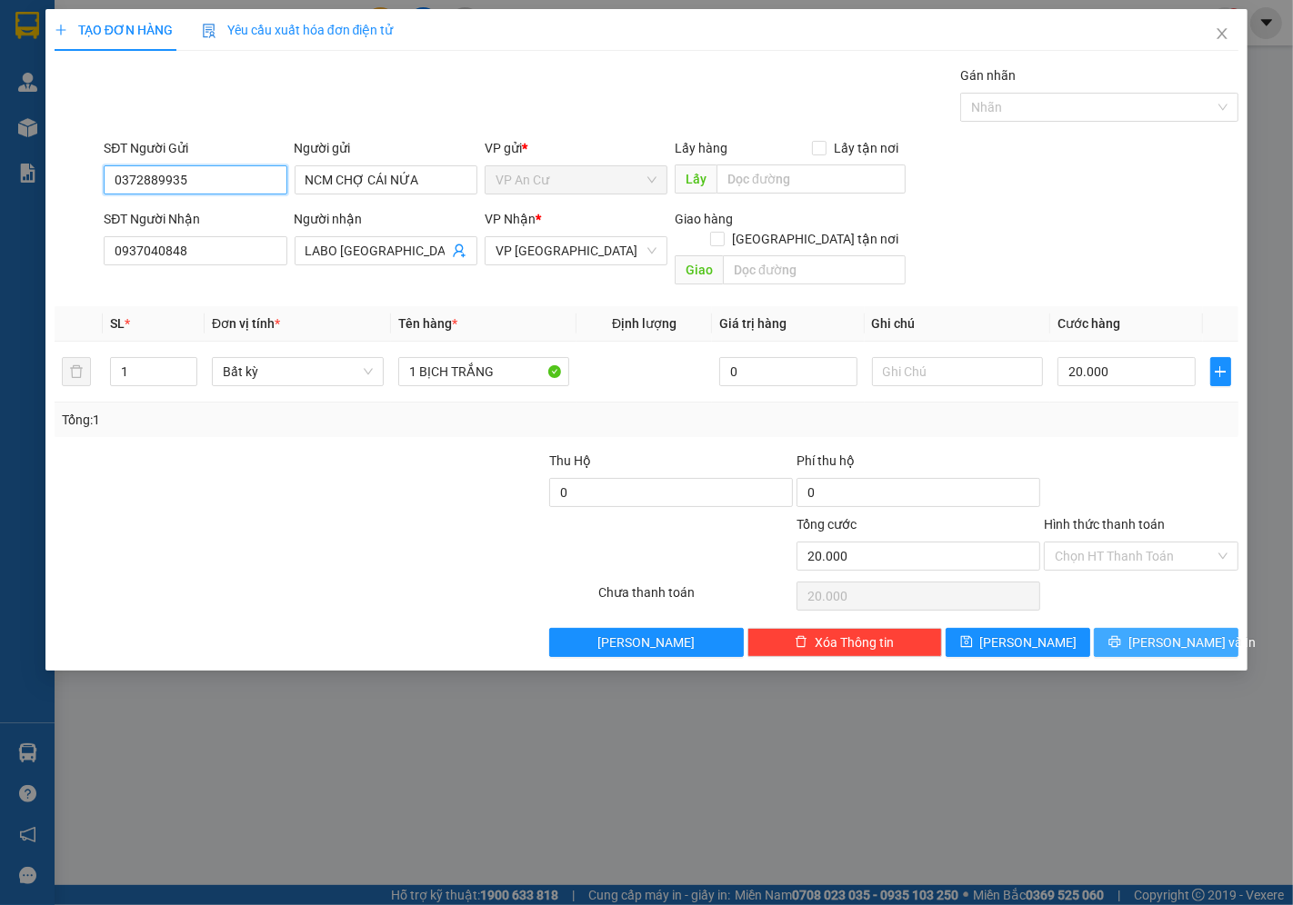
type input "0372889935"
click at [1142, 628] on button "[PERSON_NAME] và In" at bounding box center [1166, 642] width 145 height 29
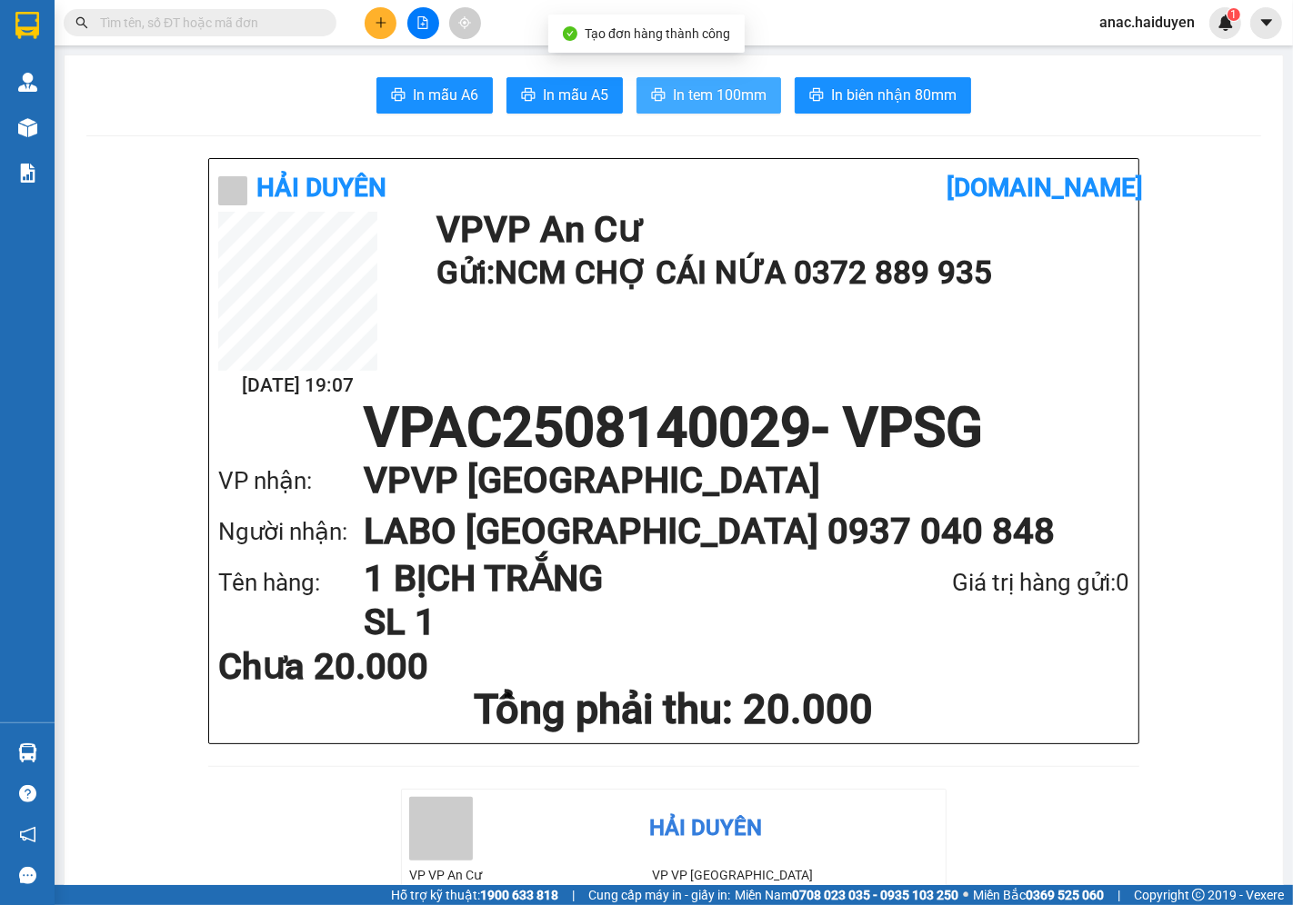
click at [703, 95] on span "In tem 100mm" at bounding box center [720, 95] width 94 height 23
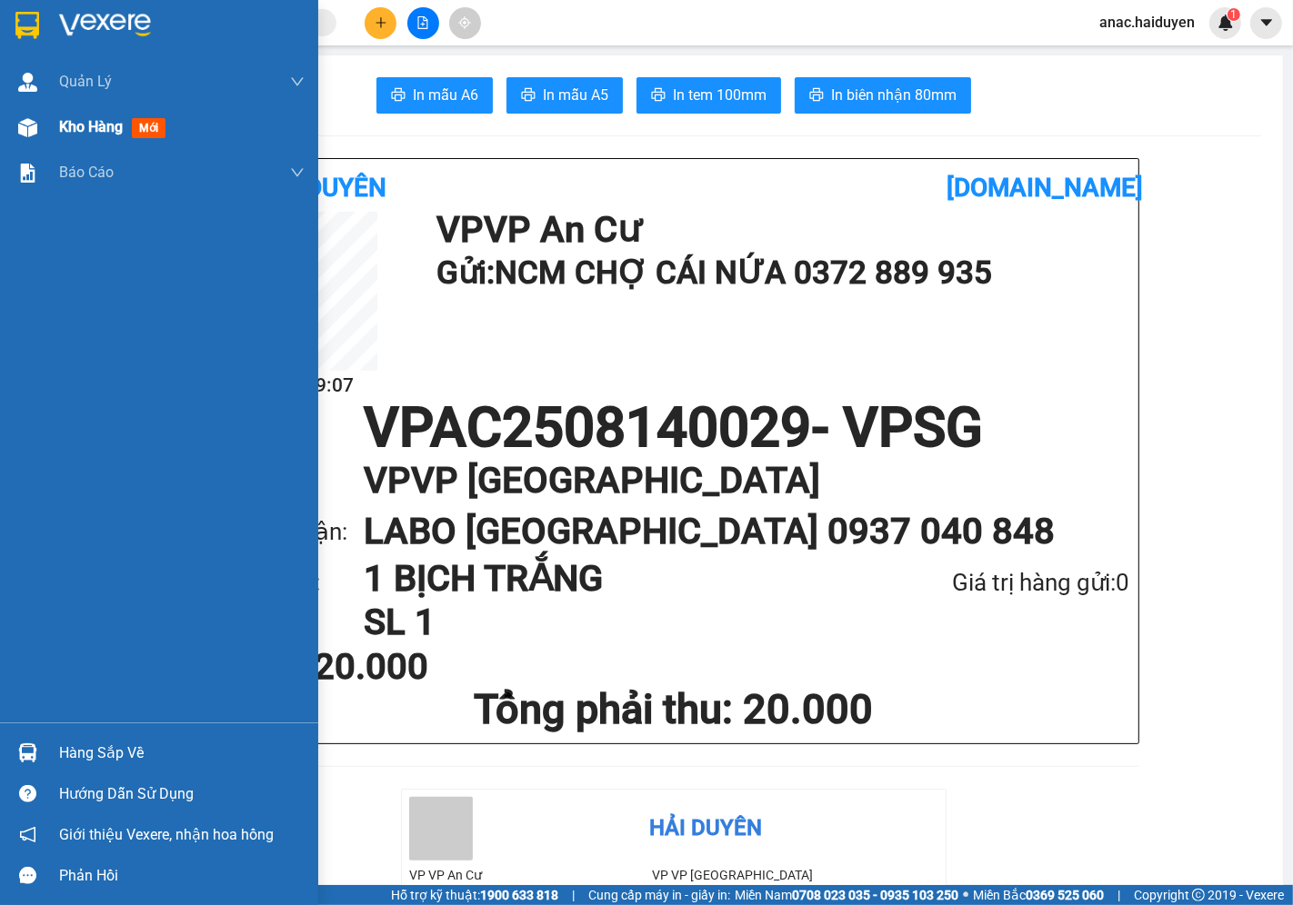
click at [97, 133] on span "Kho hàng" at bounding box center [91, 126] width 64 height 17
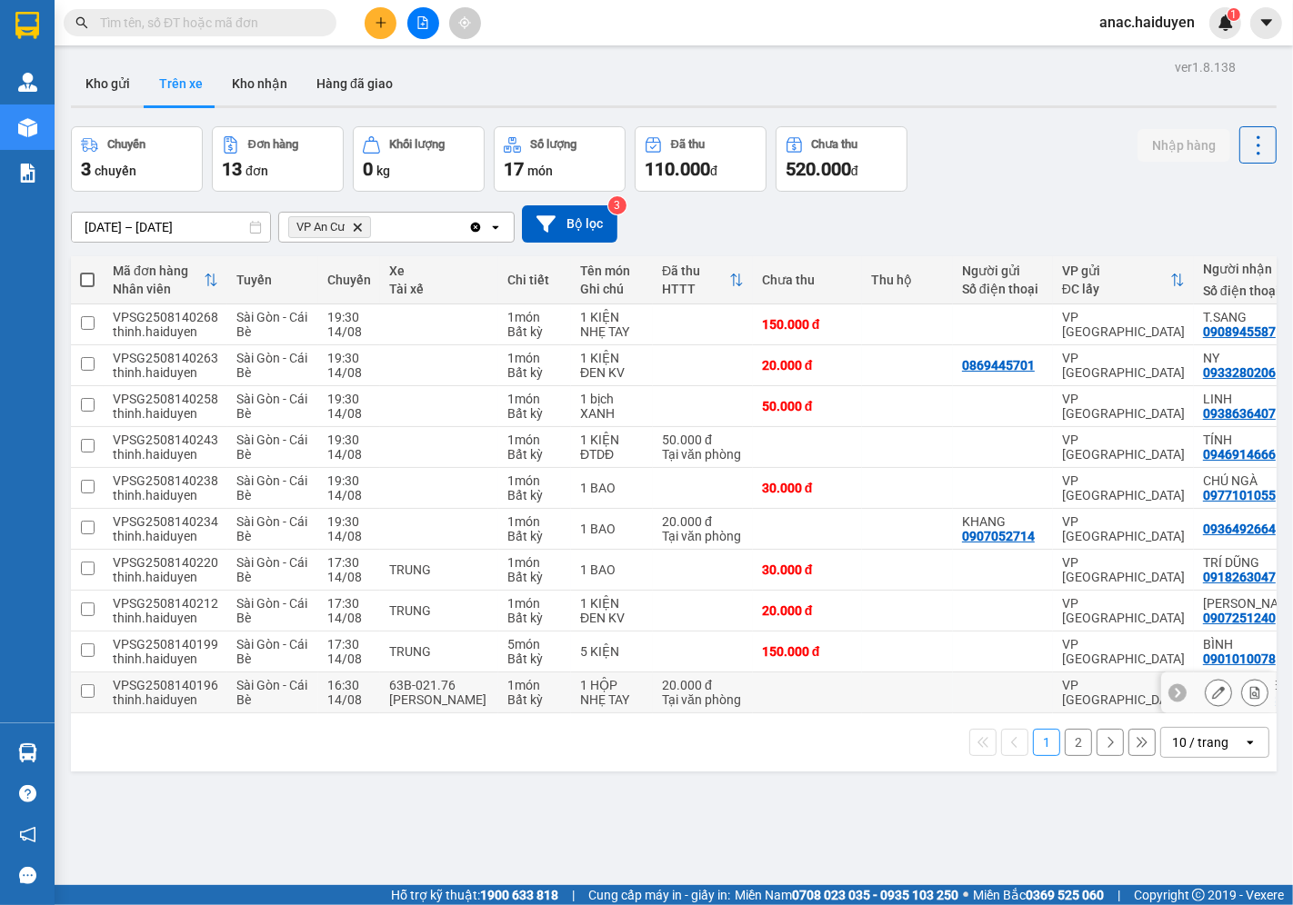
click at [940, 712] on td at bounding box center [907, 693] width 91 height 41
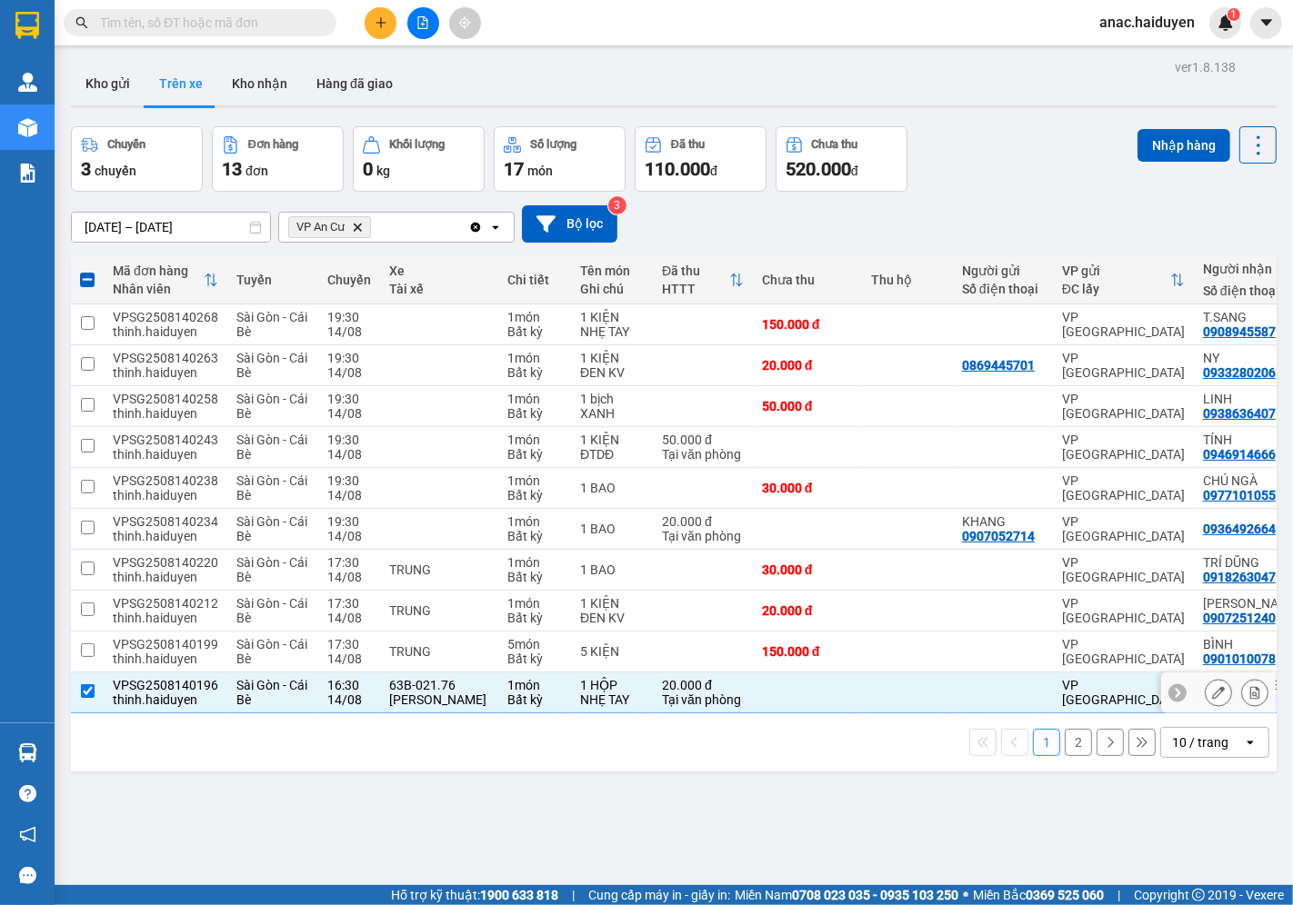
drag, startPoint x: 940, startPoint y: 712, endPoint x: 989, endPoint y: 712, distance: 49.1
click at [989, 712] on tr "VPSG2508140196 thinh.haiduyen Sài Gòn - Cái Bè 16:30 [DATE] 63B-021.76 [PERSON_…" at bounding box center [791, 693] width 1440 height 41
checkbox input "false"
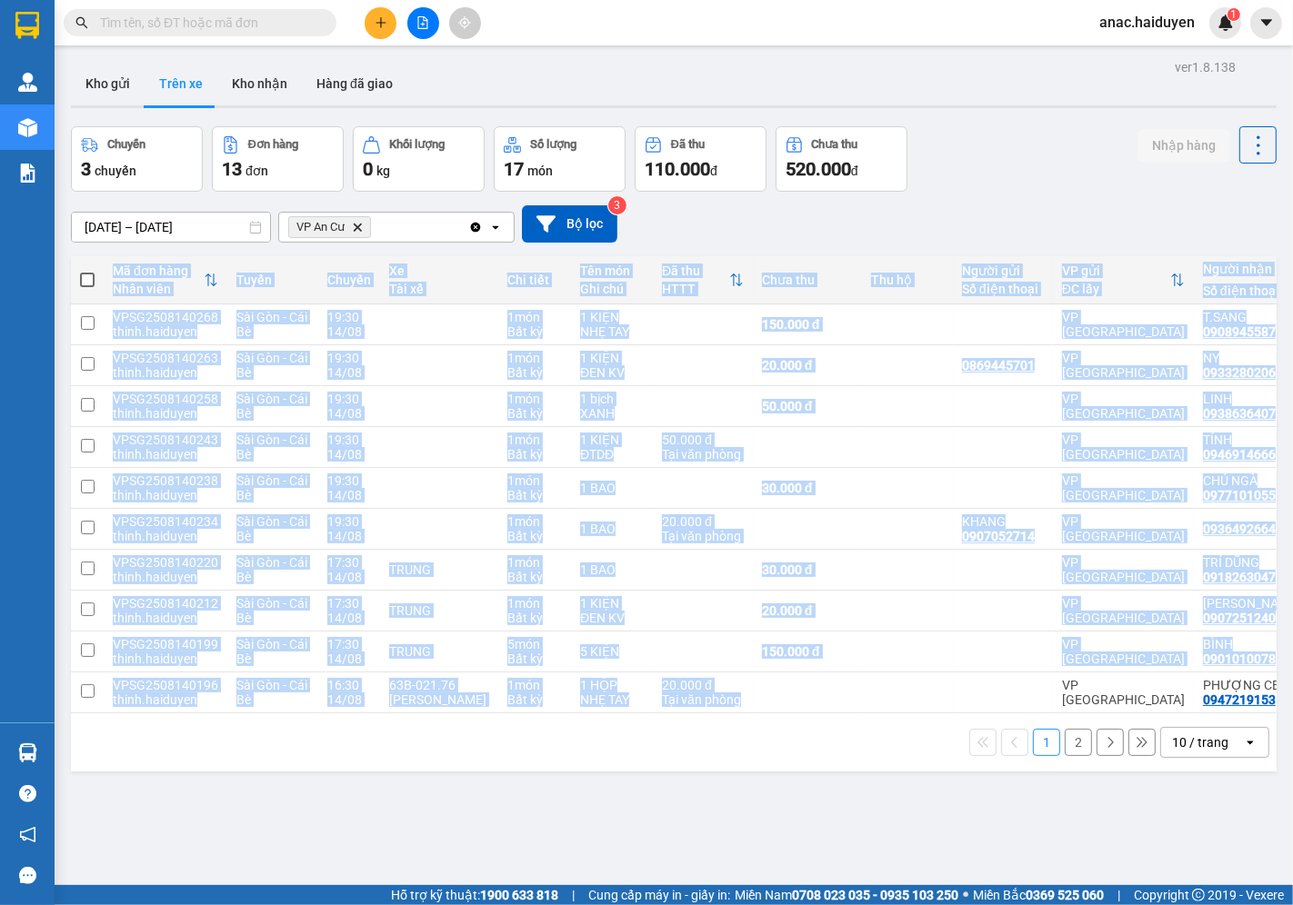
drag, startPoint x: 982, startPoint y: 714, endPoint x: 1025, endPoint y: 719, distance: 44.0
click at [1025, 714] on div "Mã đơn hàng Nhân viên Tuyến Chuyến Xe Tài xế Chi tiết Tên món Ghi chú Đã thu HT…" at bounding box center [673, 484] width 1205 height 457
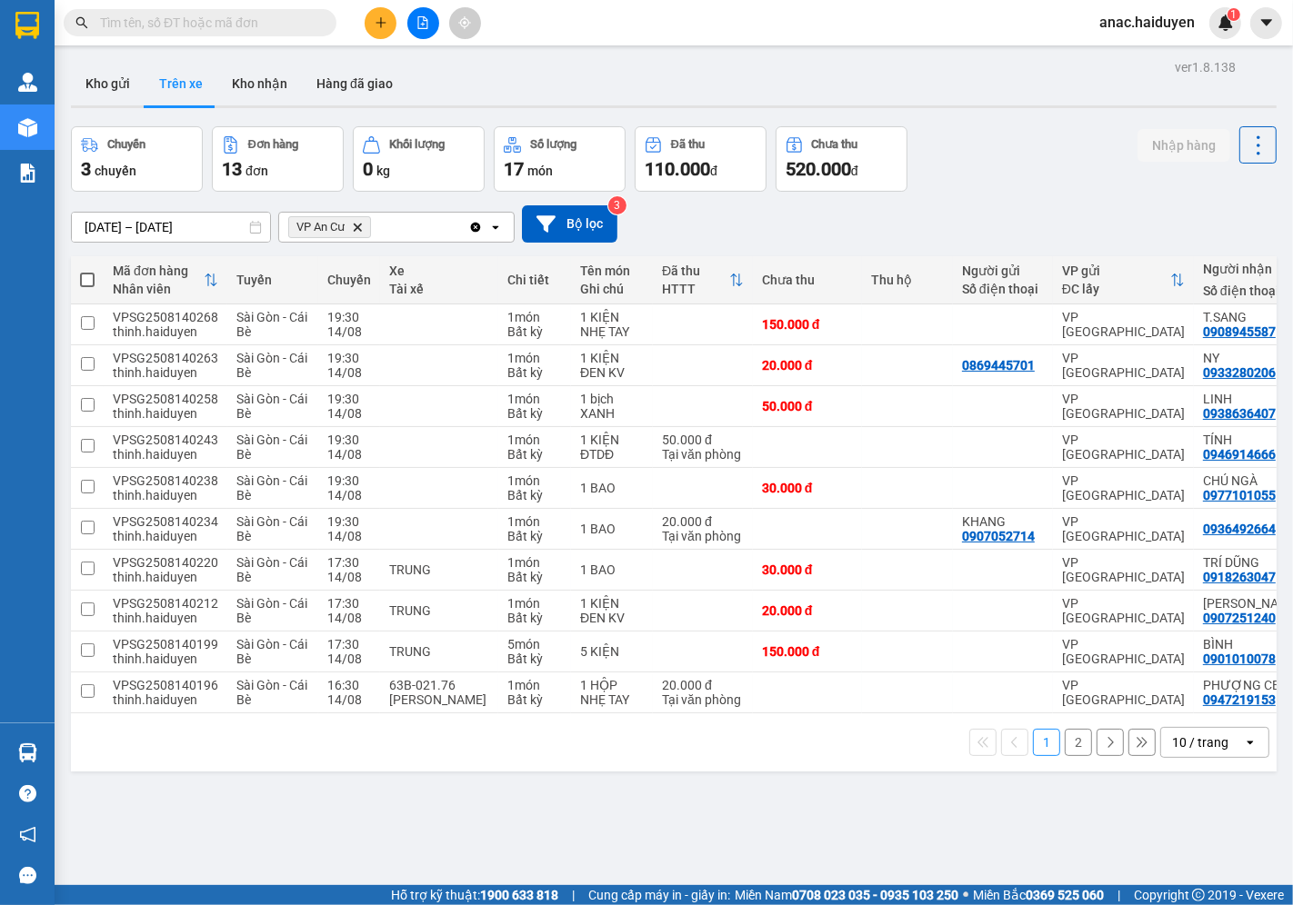
click at [814, 758] on div "1 2 10 / trang open" at bounding box center [673, 742] width 1191 height 31
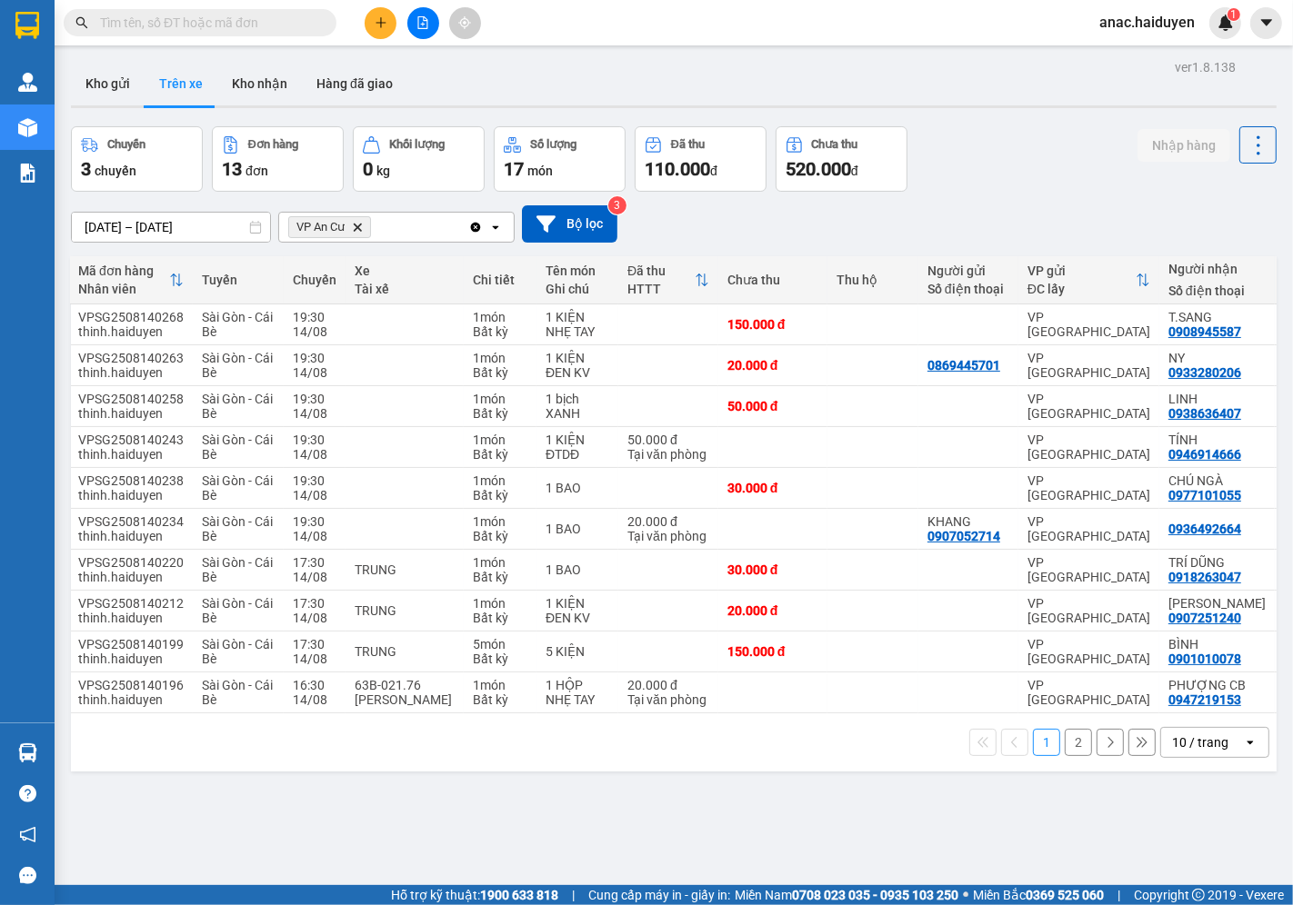
scroll to position [0, 42]
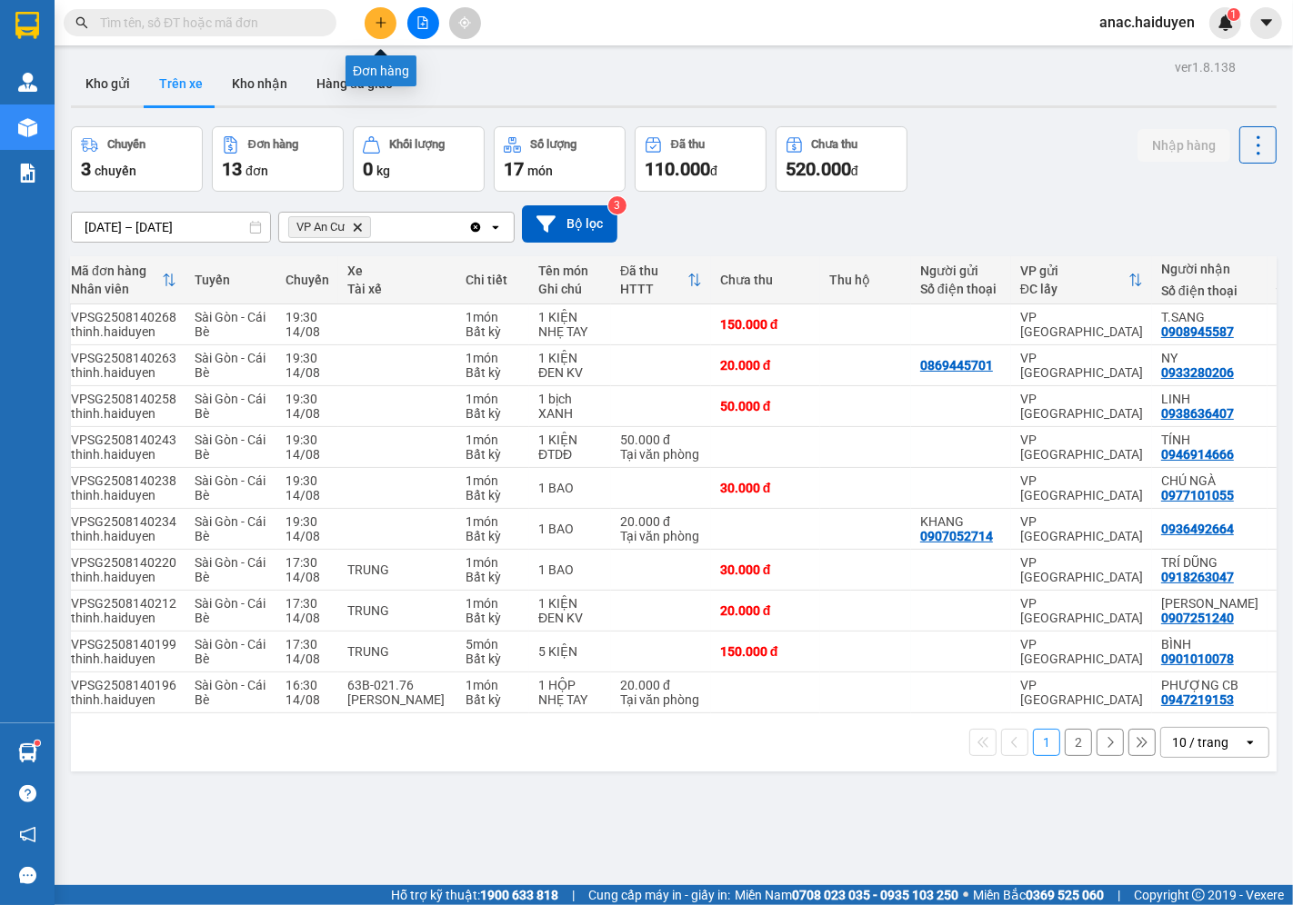
click at [382, 16] on icon "plus" at bounding box center [381, 22] width 13 height 13
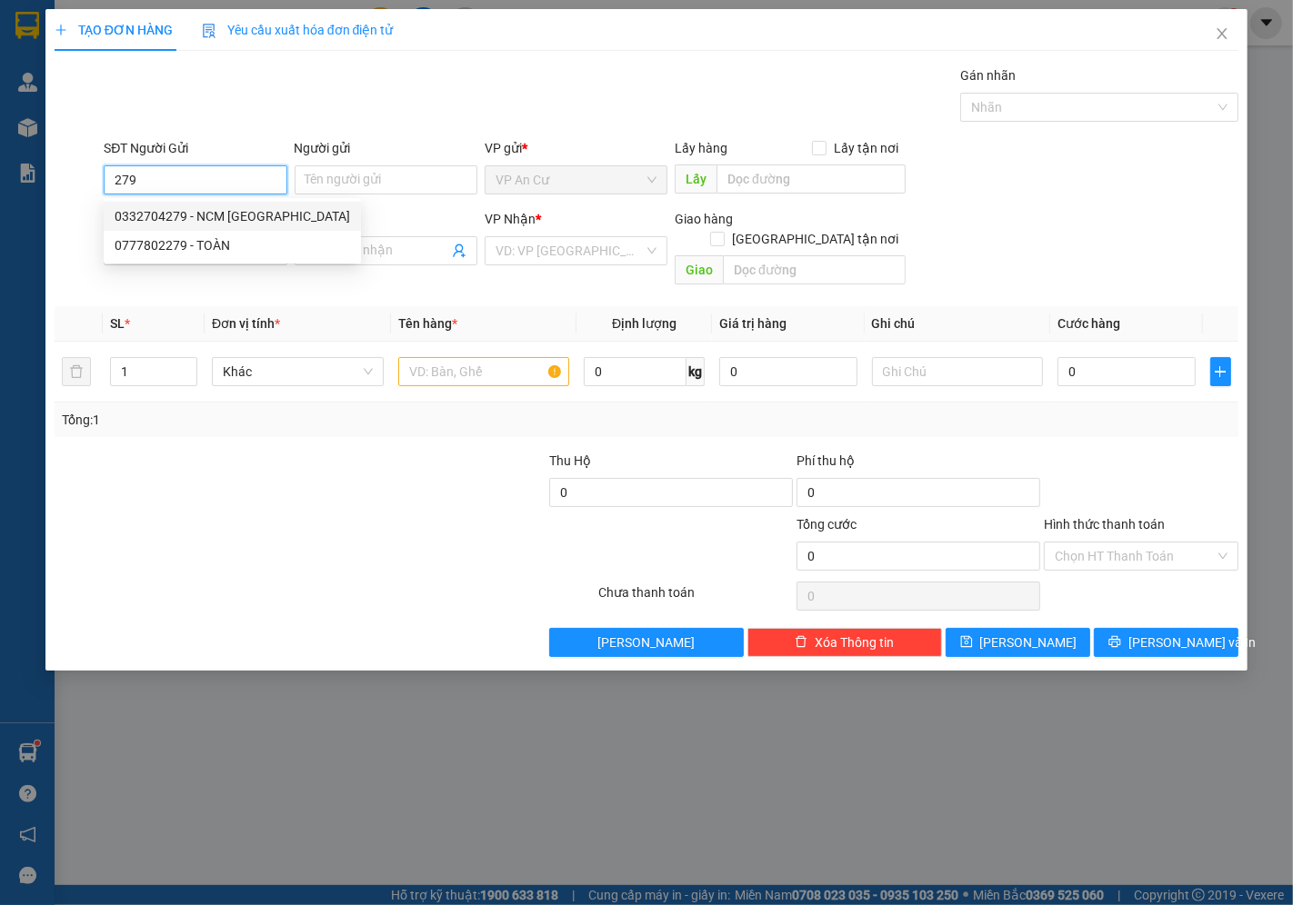
click at [222, 211] on div "0332704279 - NCM [GEOGRAPHIC_DATA]" at bounding box center [232, 216] width 235 height 20
type input "0332704279"
type input "NCM [PERSON_NAME]"
type input "0937040848"
type input "LABO [GEOGRAPHIC_DATA]"
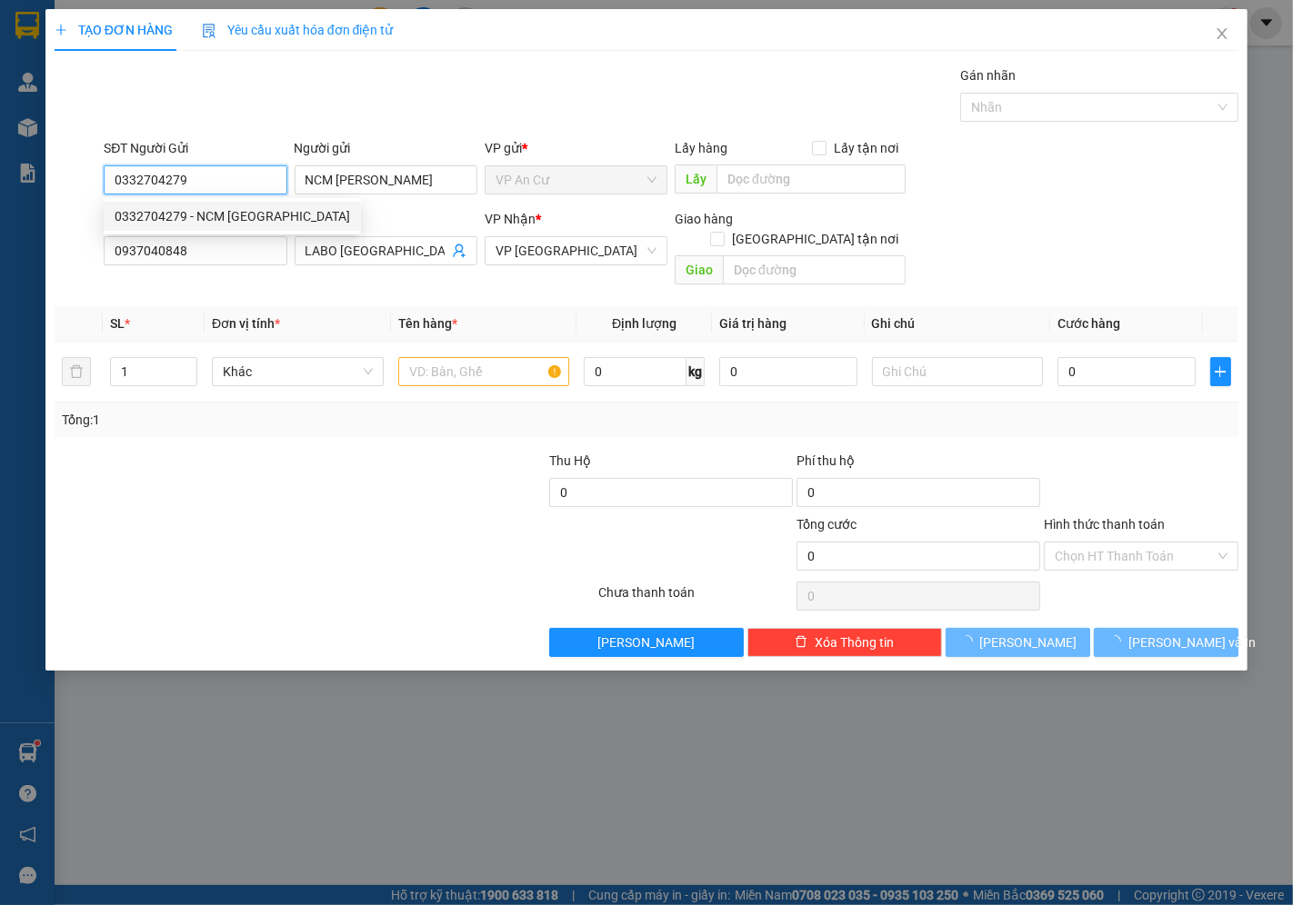
type input "20.000"
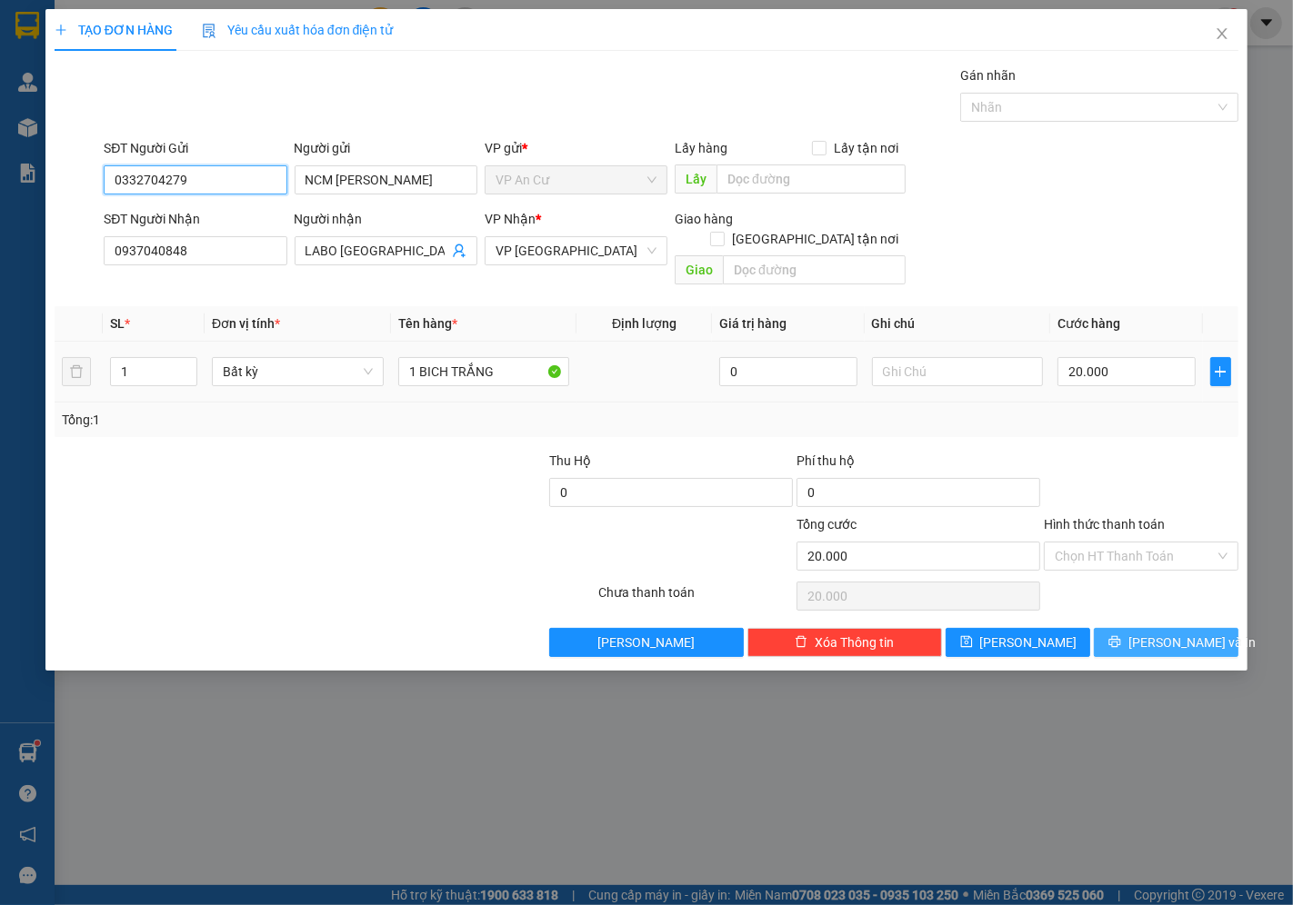
type input "0332704279"
click at [1176, 633] on span "[PERSON_NAME] và In" at bounding box center [1191, 643] width 127 height 20
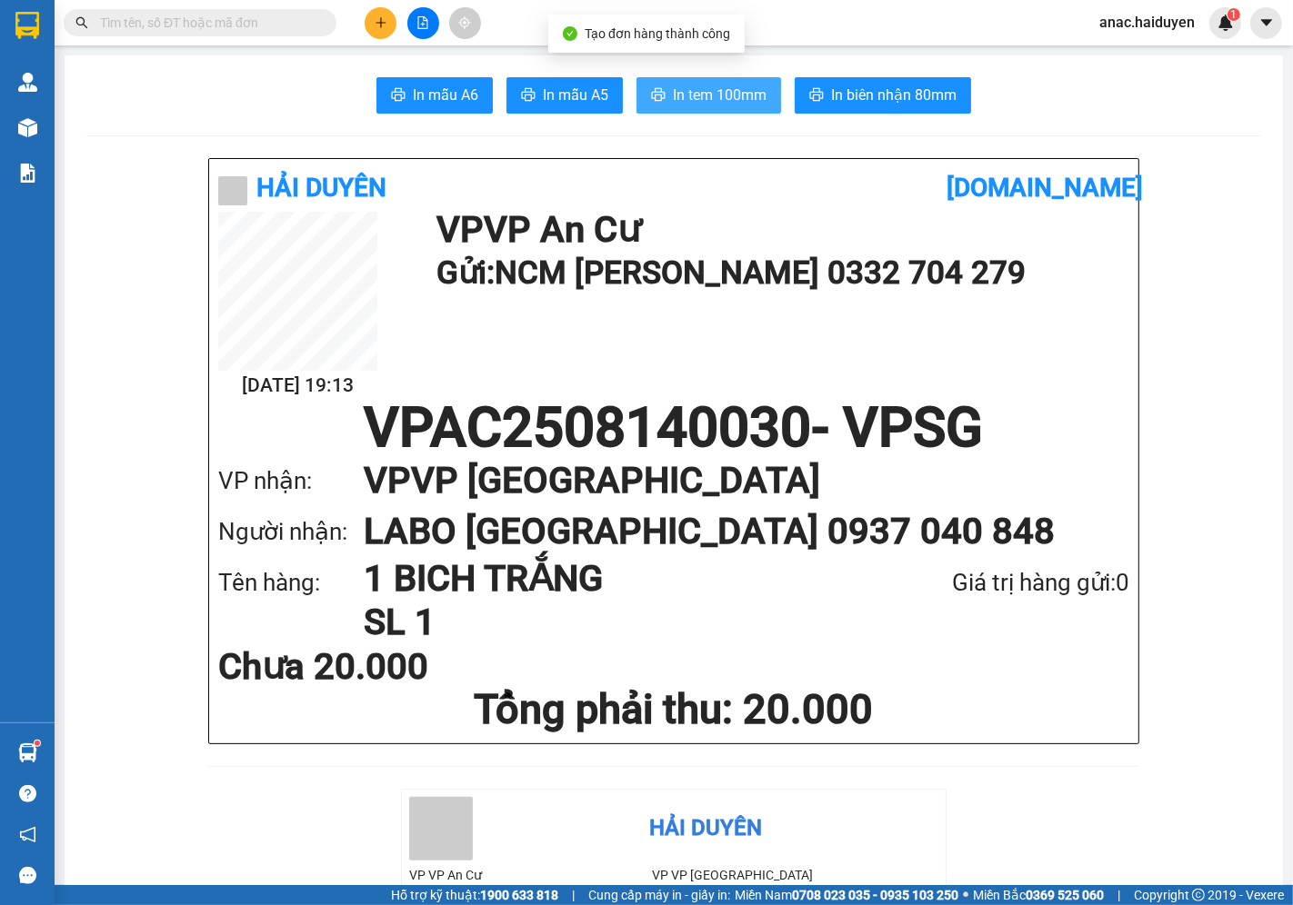
click at [693, 95] on span "In tem 100mm" at bounding box center [720, 95] width 94 height 23
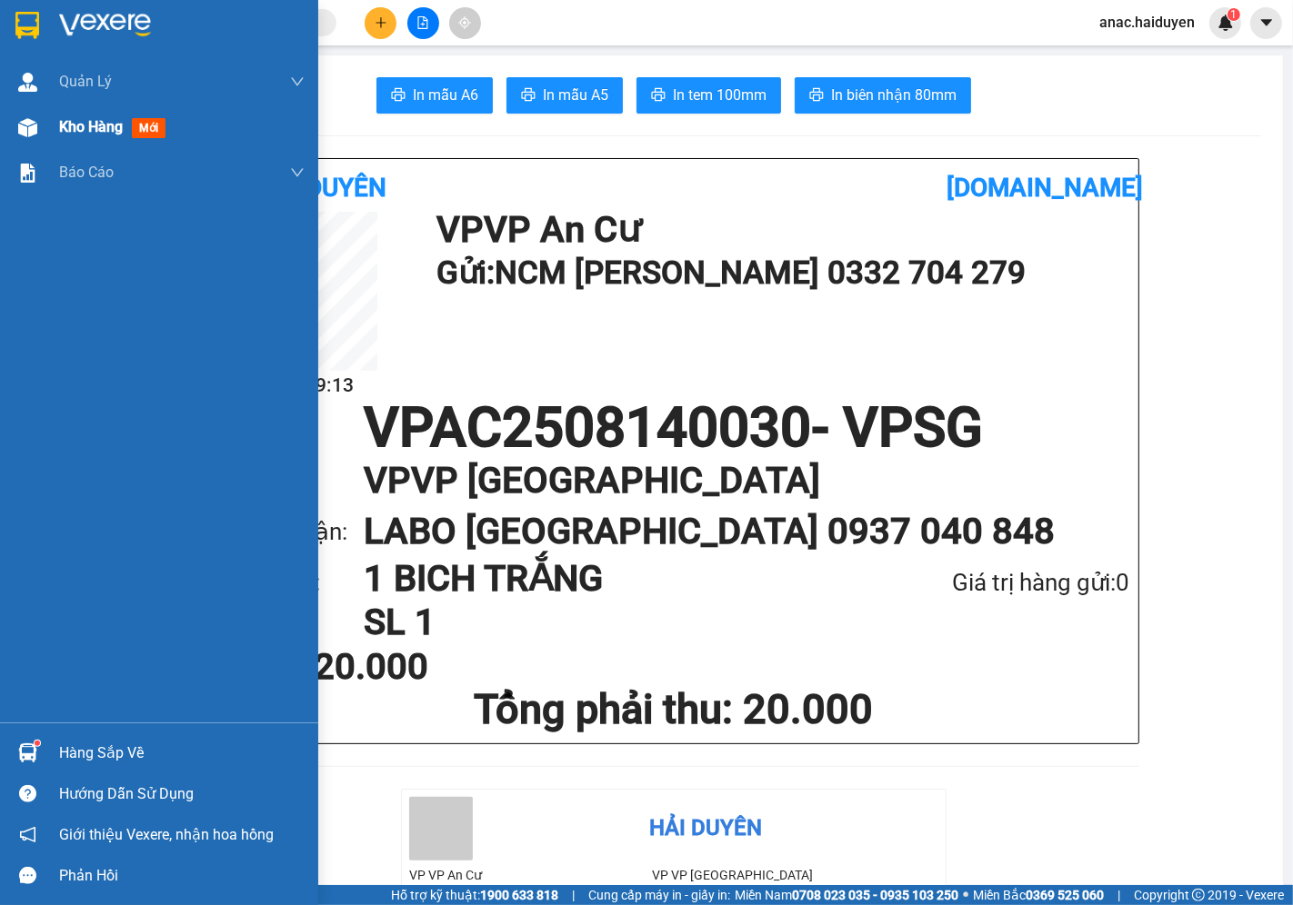
click at [70, 130] on span "Kho hàng" at bounding box center [91, 126] width 64 height 17
